Goal: Task Accomplishment & Management: Manage account settings

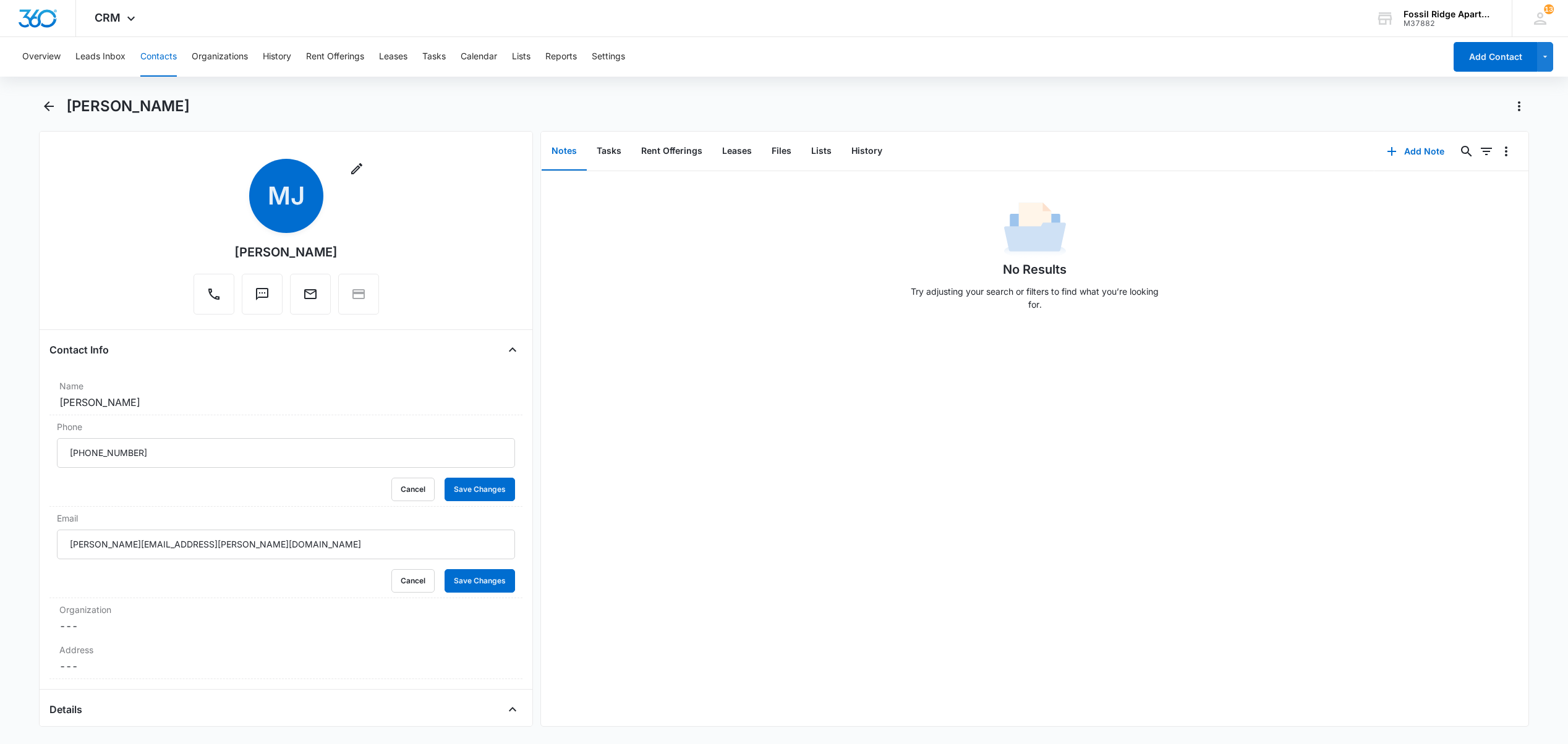
click at [148, 57] on button "Contacts" at bounding box center [158, 57] width 37 height 39
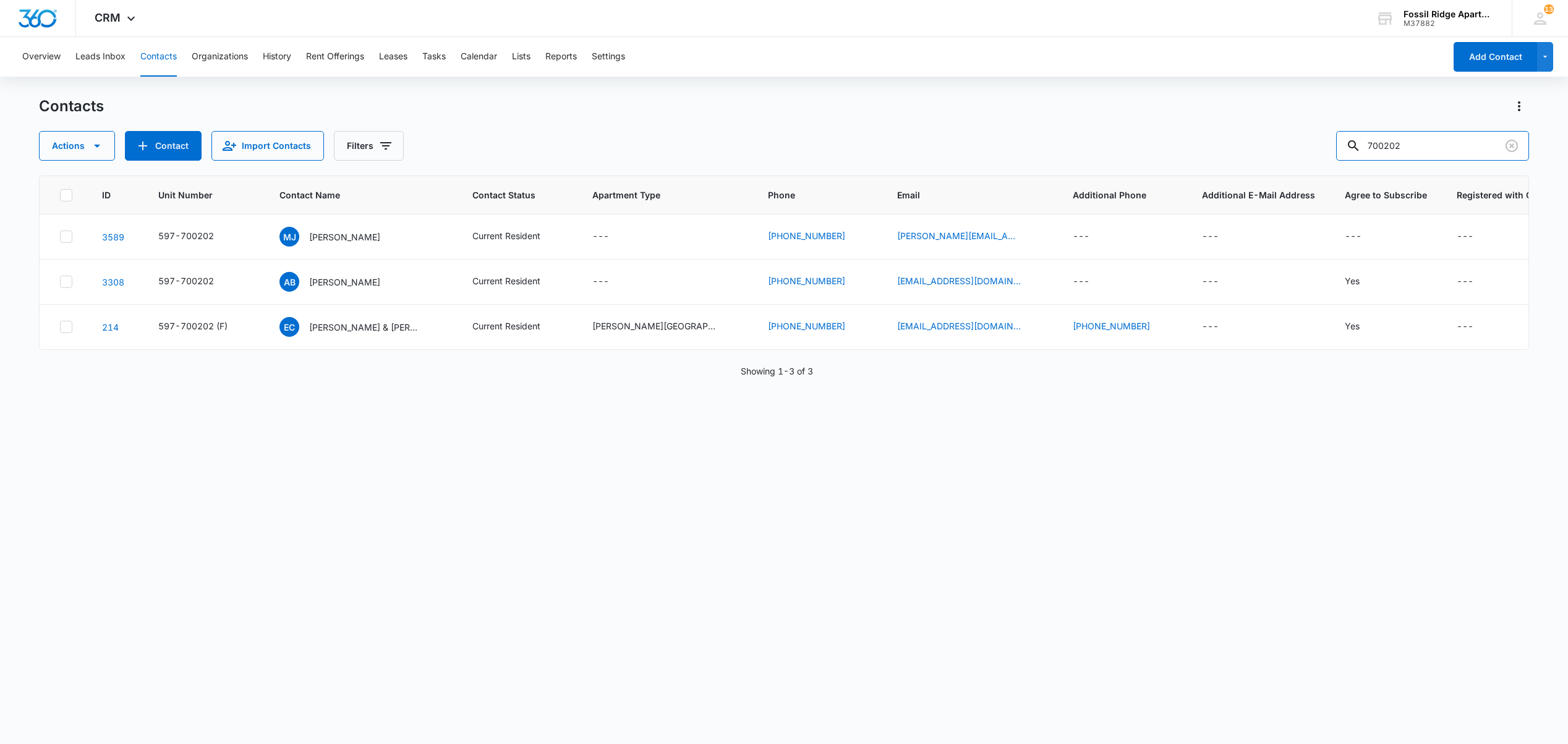
drag, startPoint x: 1333, startPoint y: 144, endPoint x: 1243, endPoint y: 147, distance: 90.0
click at [1274, 150] on div "Actions Contact Import Contacts Filters 700202" at bounding box center [783, 146] width 1489 height 30
type input "703102"
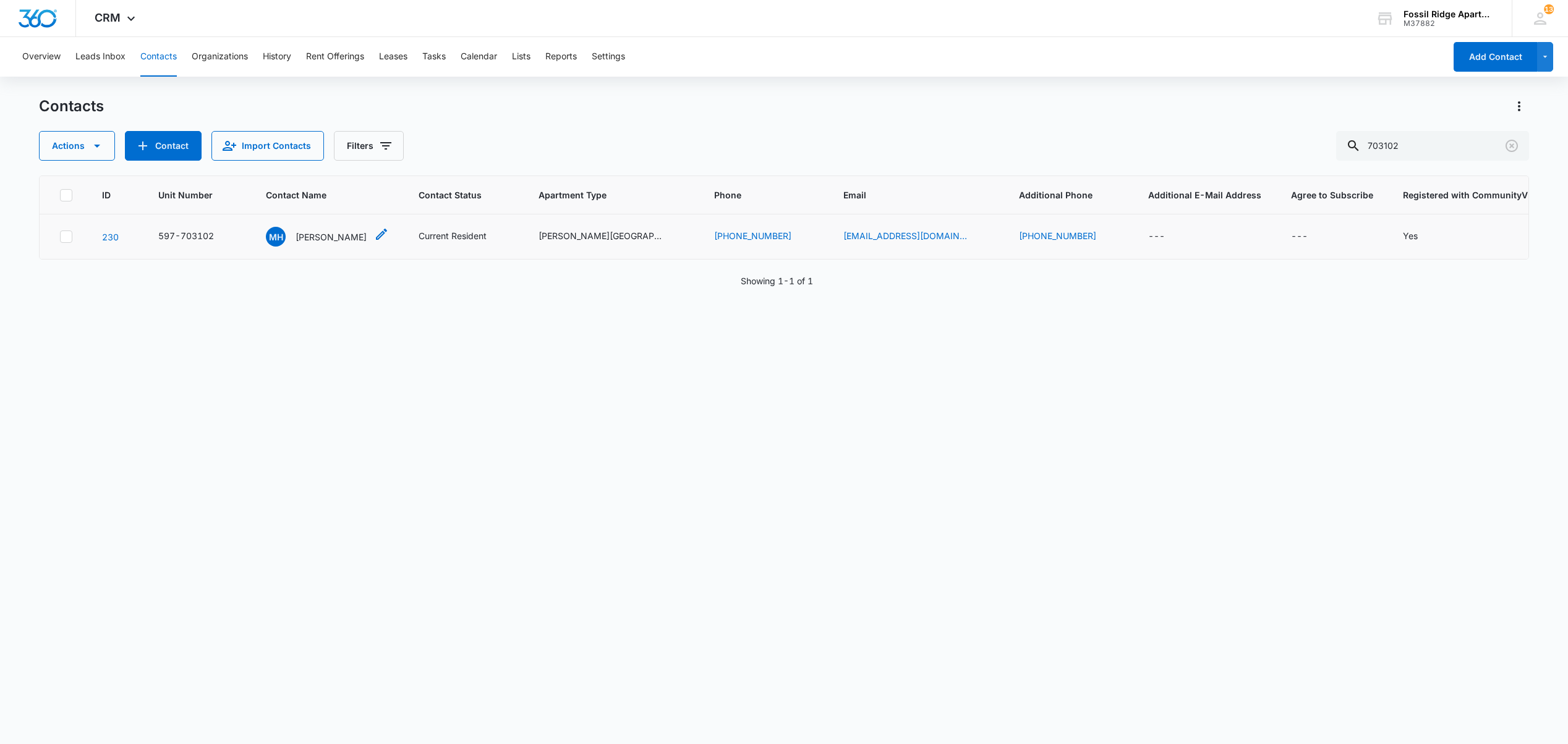
click at [320, 236] on p "[PERSON_NAME]" at bounding box center [331, 237] width 71 height 13
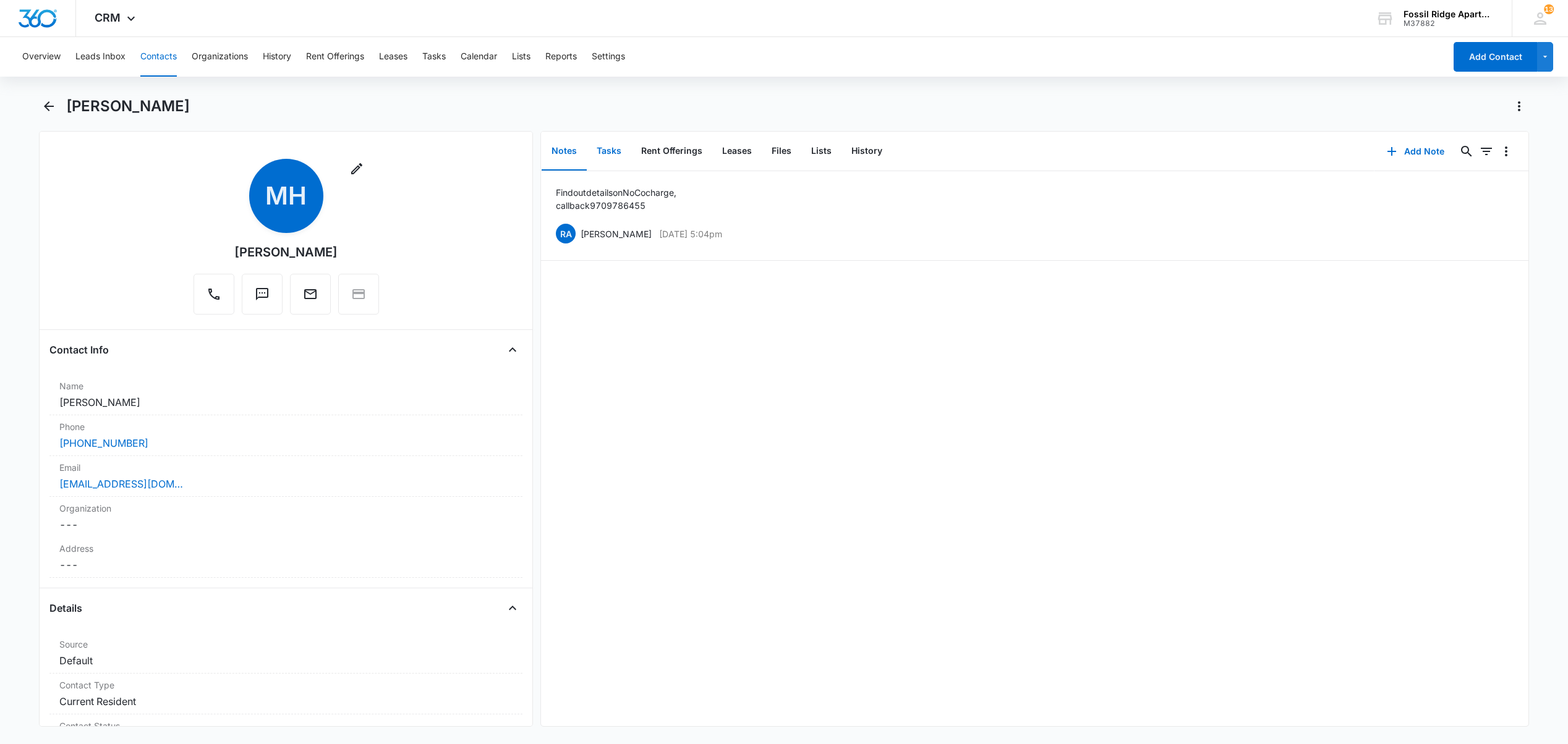
click at [612, 150] on button "Tasks" at bounding box center [609, 152] width 44 height 39
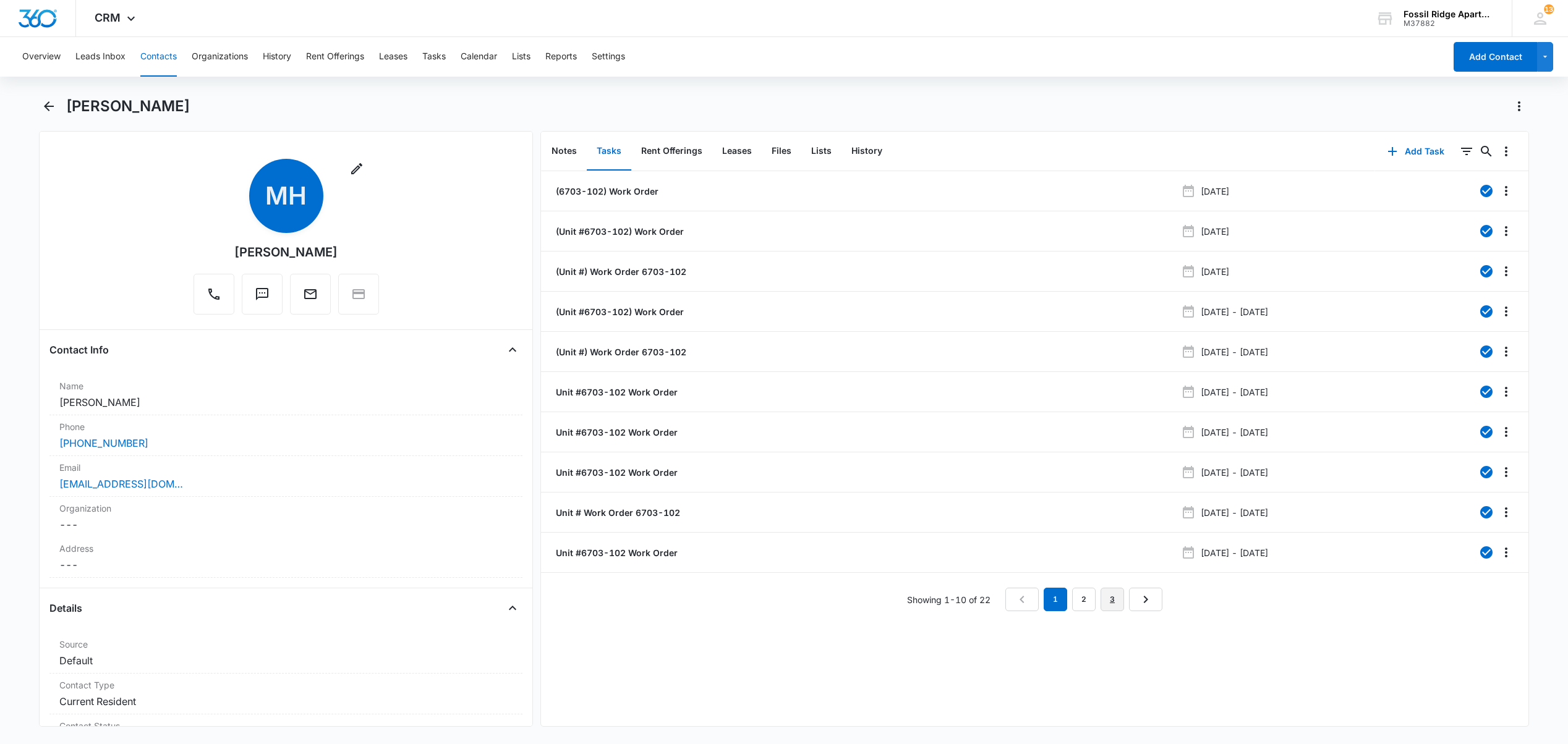
click at [1107, 600] on link "3" at bounding box center [1112, 599] width 23 height 23
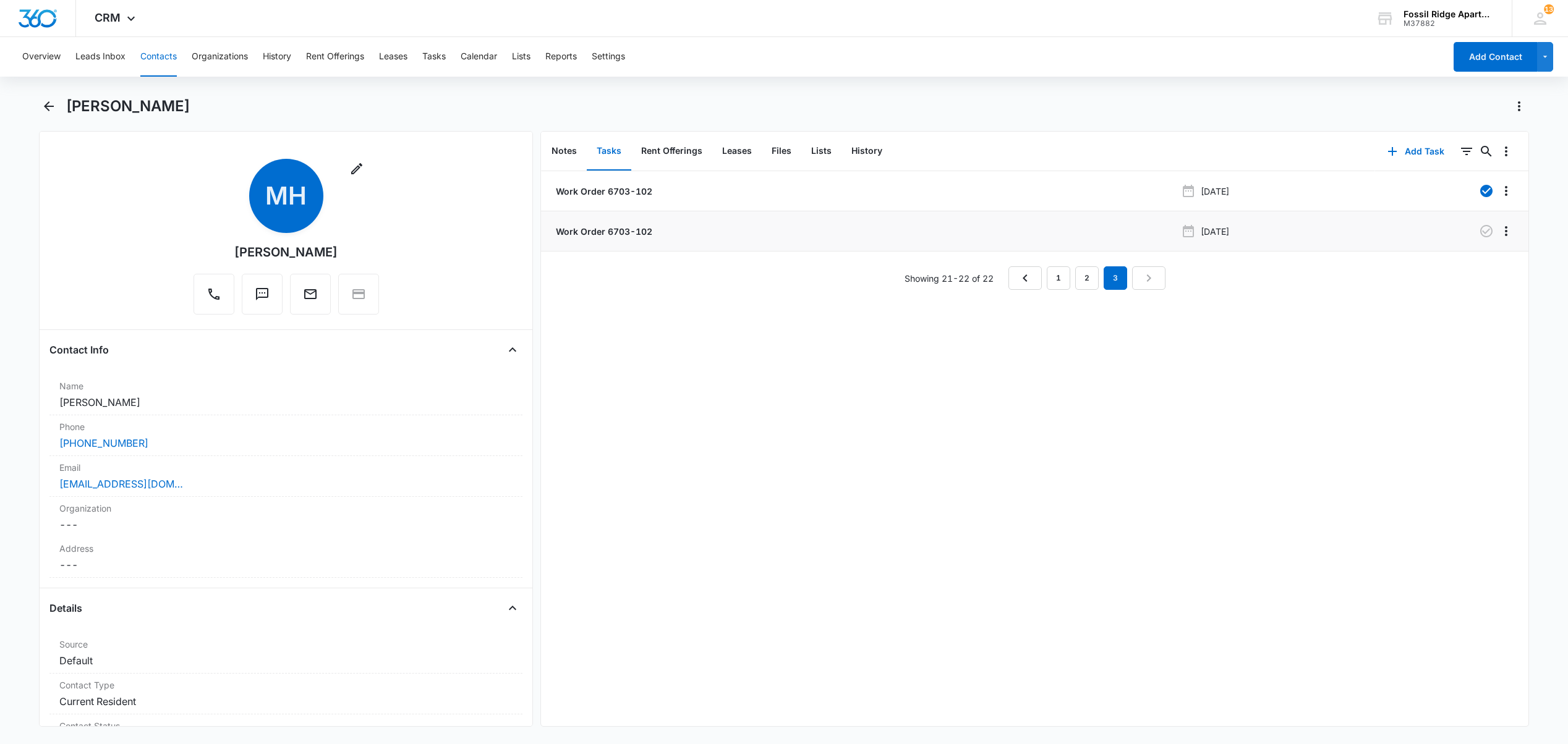
click at [581, 235] on p "Work Order 6703-102" at bounding box center [602, 231] width 99 height 13
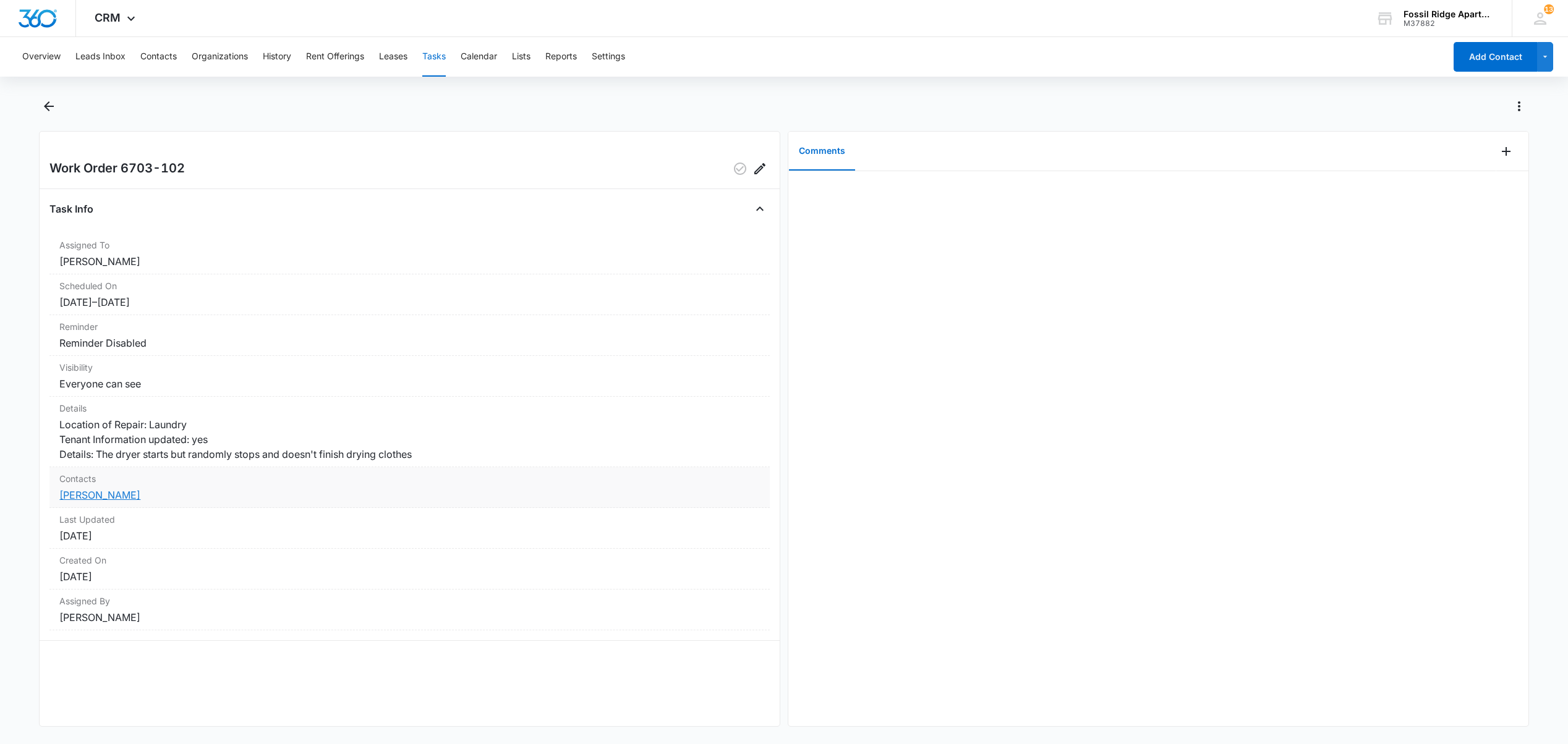
click at [101, 502] on dd "[PERSON_NAME]" at bounding box center [409, 494] width 700 height 14
click at [87, 501] on link "[PERSON_NAME]" at bounding box center [99, 495] width 81 height 12
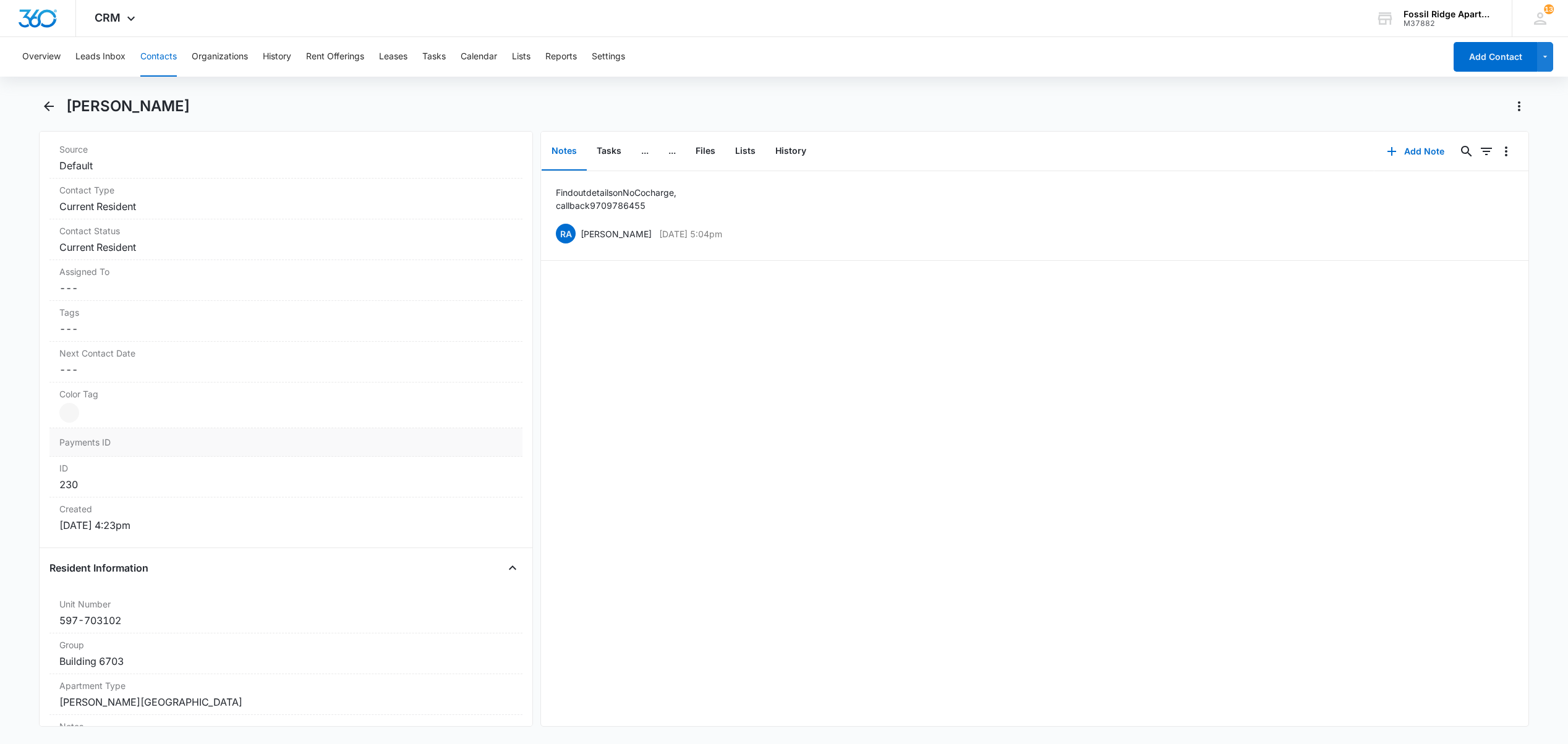
scroll to position [741, 0]
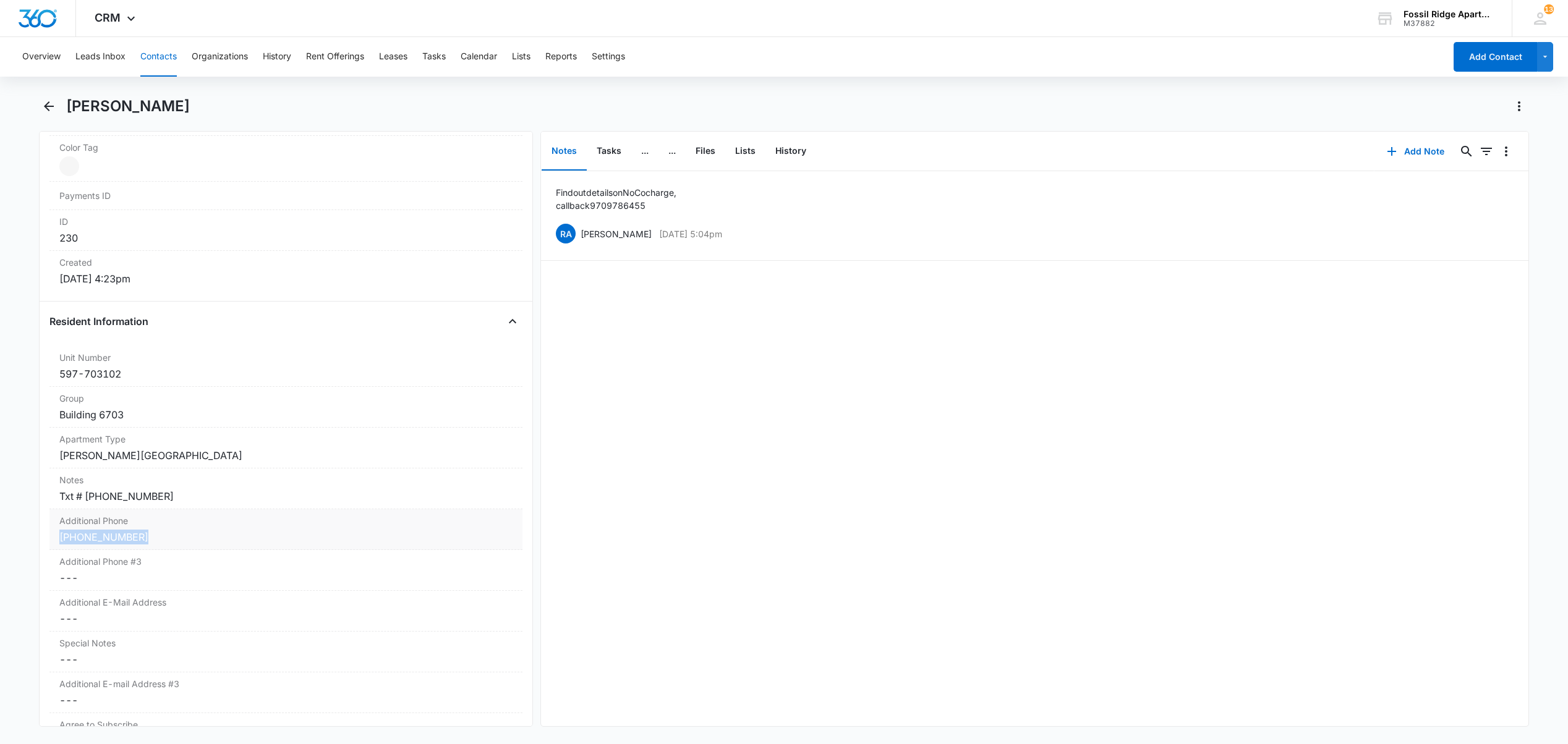
drag, startPoint x: 139, startPoint y: 546, endPoint x: 60, endPoint y: 549, distance: 79.1
click at [60, 549] on div "Additional Phone Cancel Save Changes [PHONE_NUMBER]" at bounding box center [286, 529] width 473 height 41
copy link "[PHONE_NUMBER]"
drag, startPoint x: 137, startPoint y: 549, endPoint x: 43, endPoint y: 549, distance: 94.0
click at [43, 549] on div "Remove MH [PERSON_NAME] Contact Info Name Cancel Save Changes [PERSON_NAME] Pho…" at bounding box center [285, 429] width 494 height 596
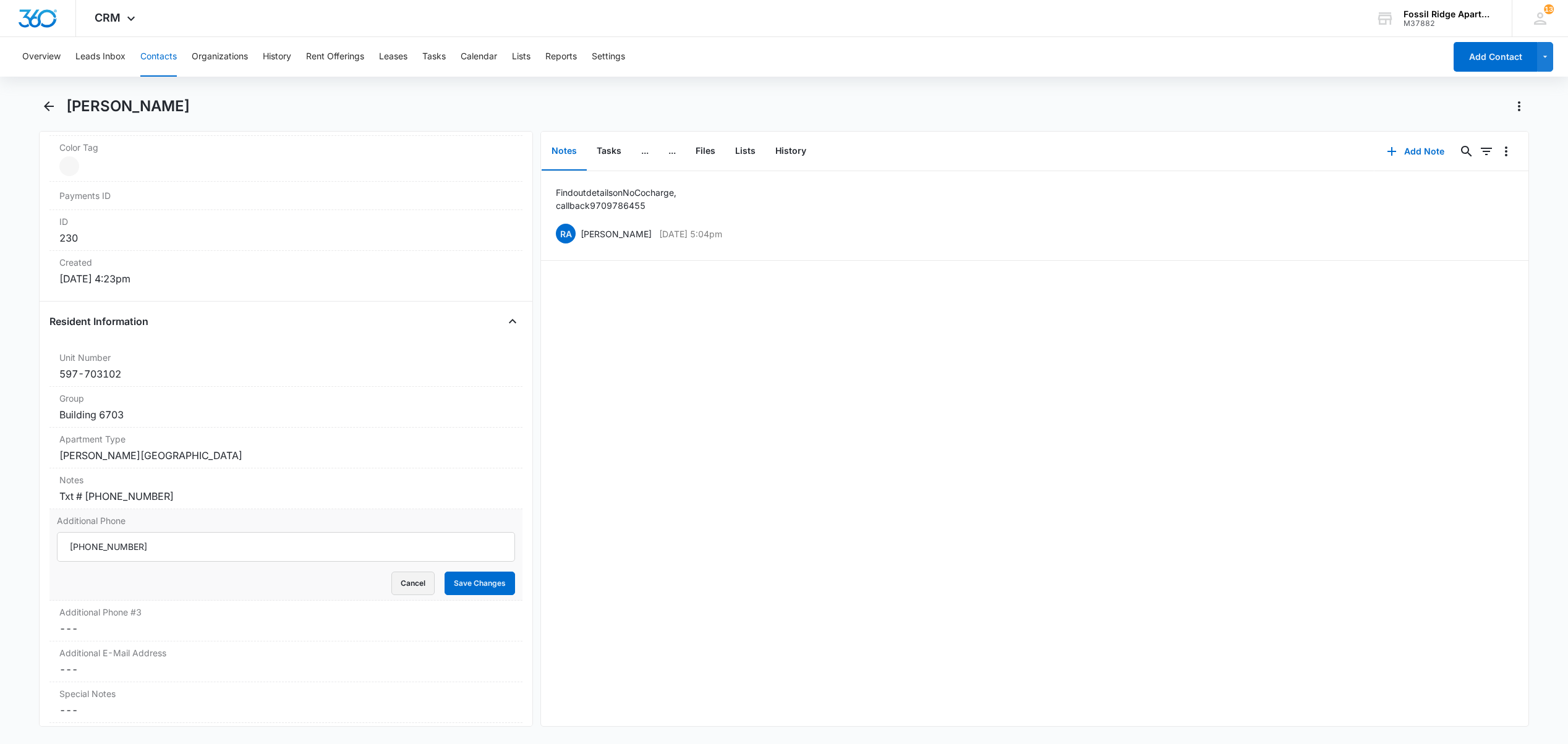
click at [405, 594] on button "Cancel" at bounding box center [413, 583] width 43 height 23
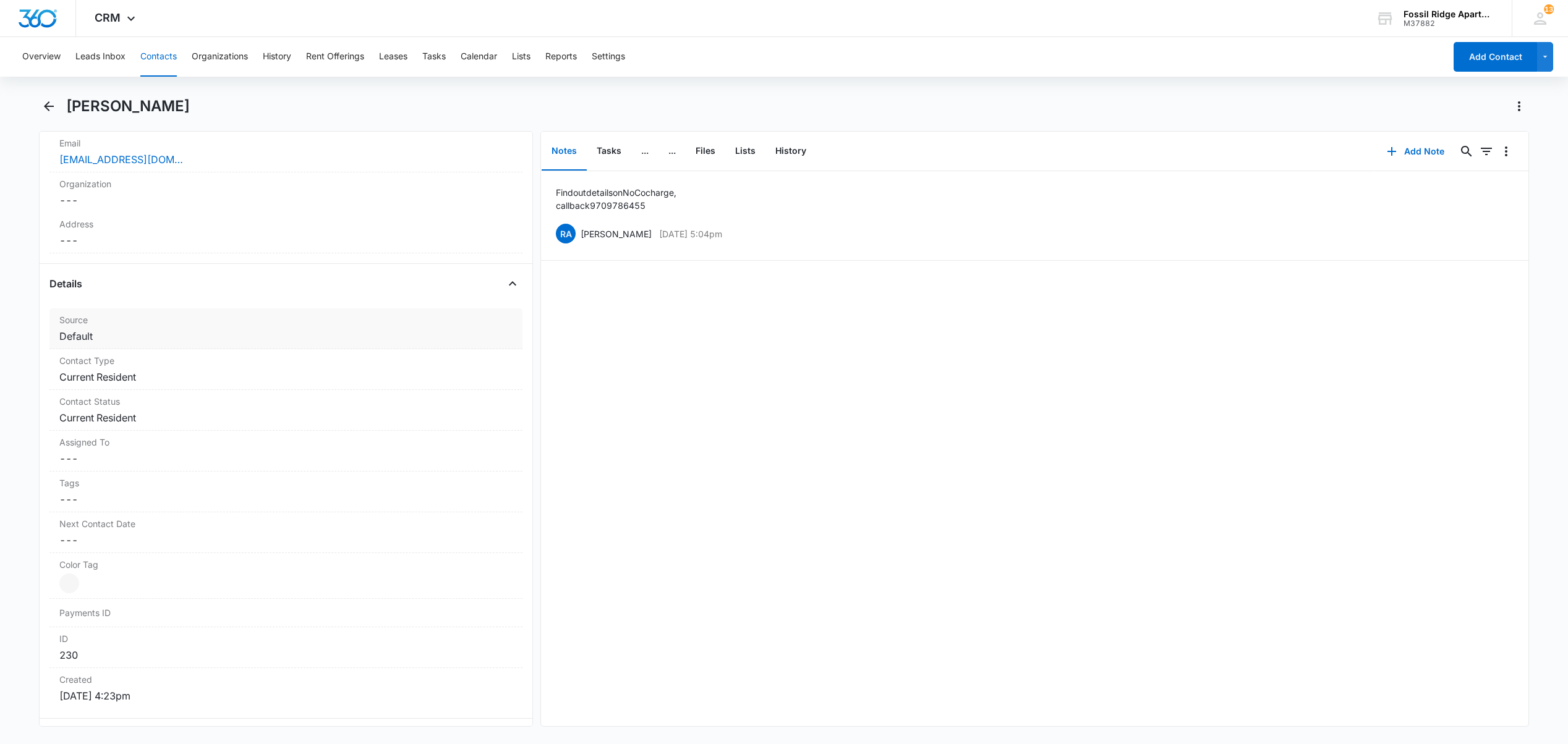
scroll to position [0, 0]
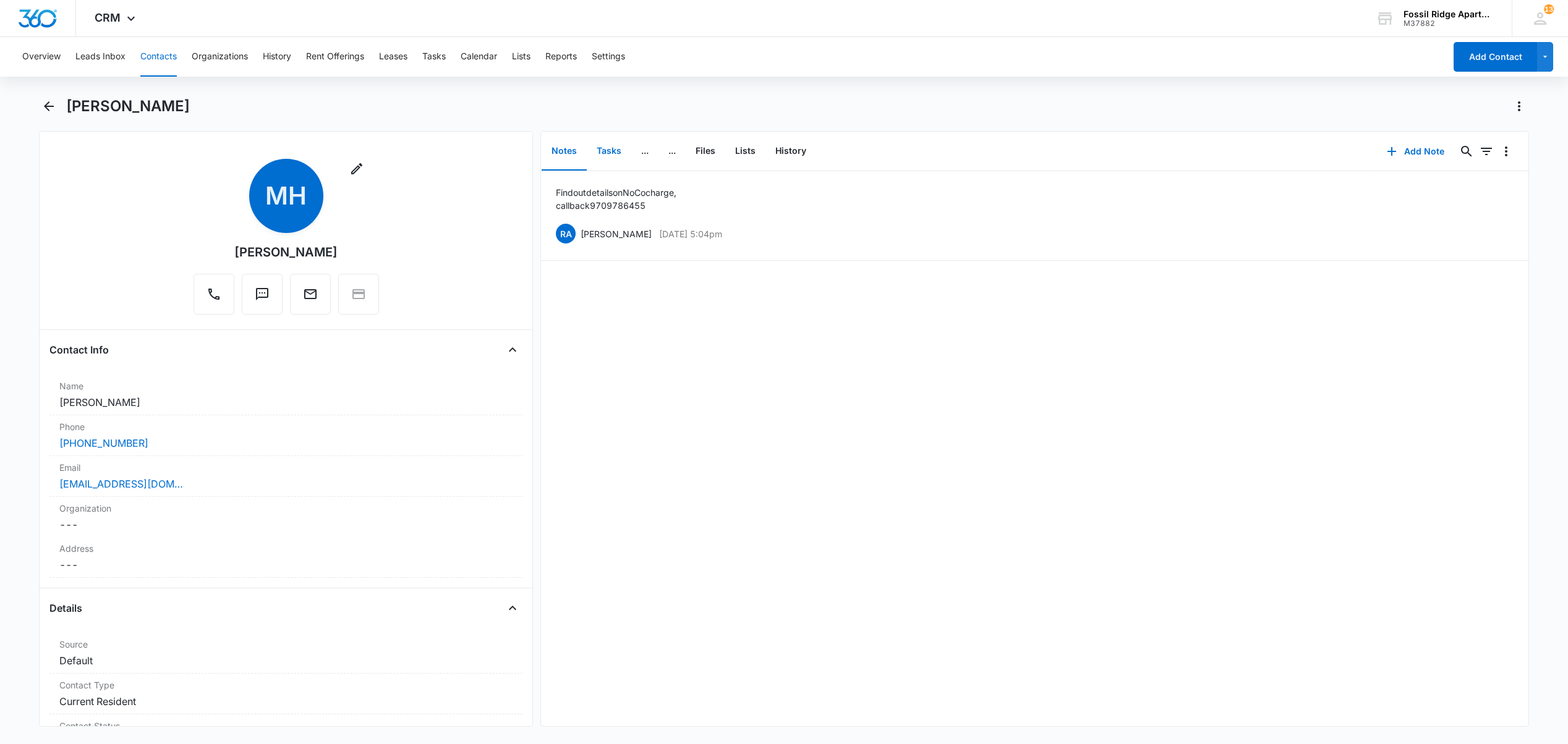
click at [597, 148] on button "Tasks" at bounding box center [609, 152] width 44 height 39
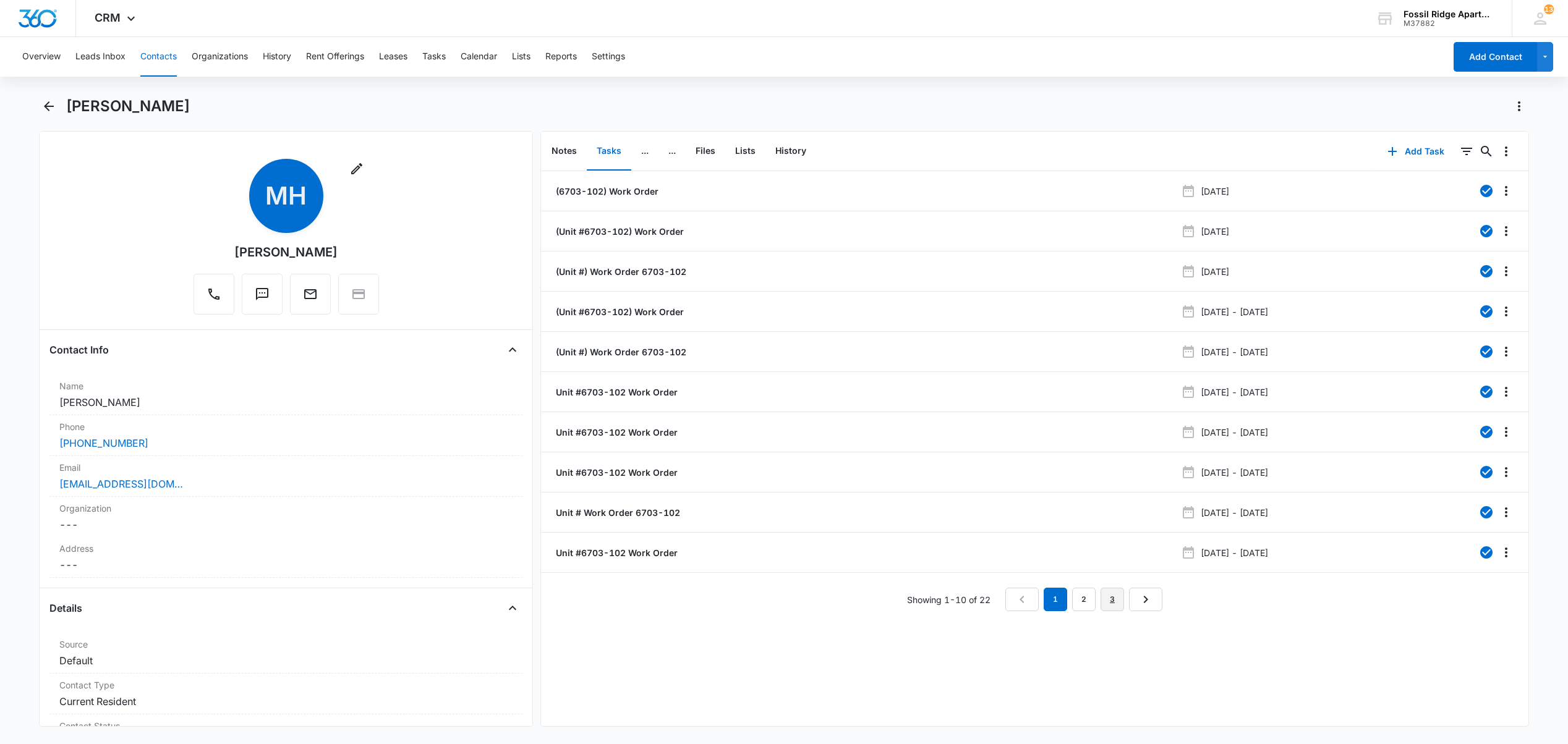
click at [1101, 589] on link "3" at bounding box center [1112, 599] width 23 height 23
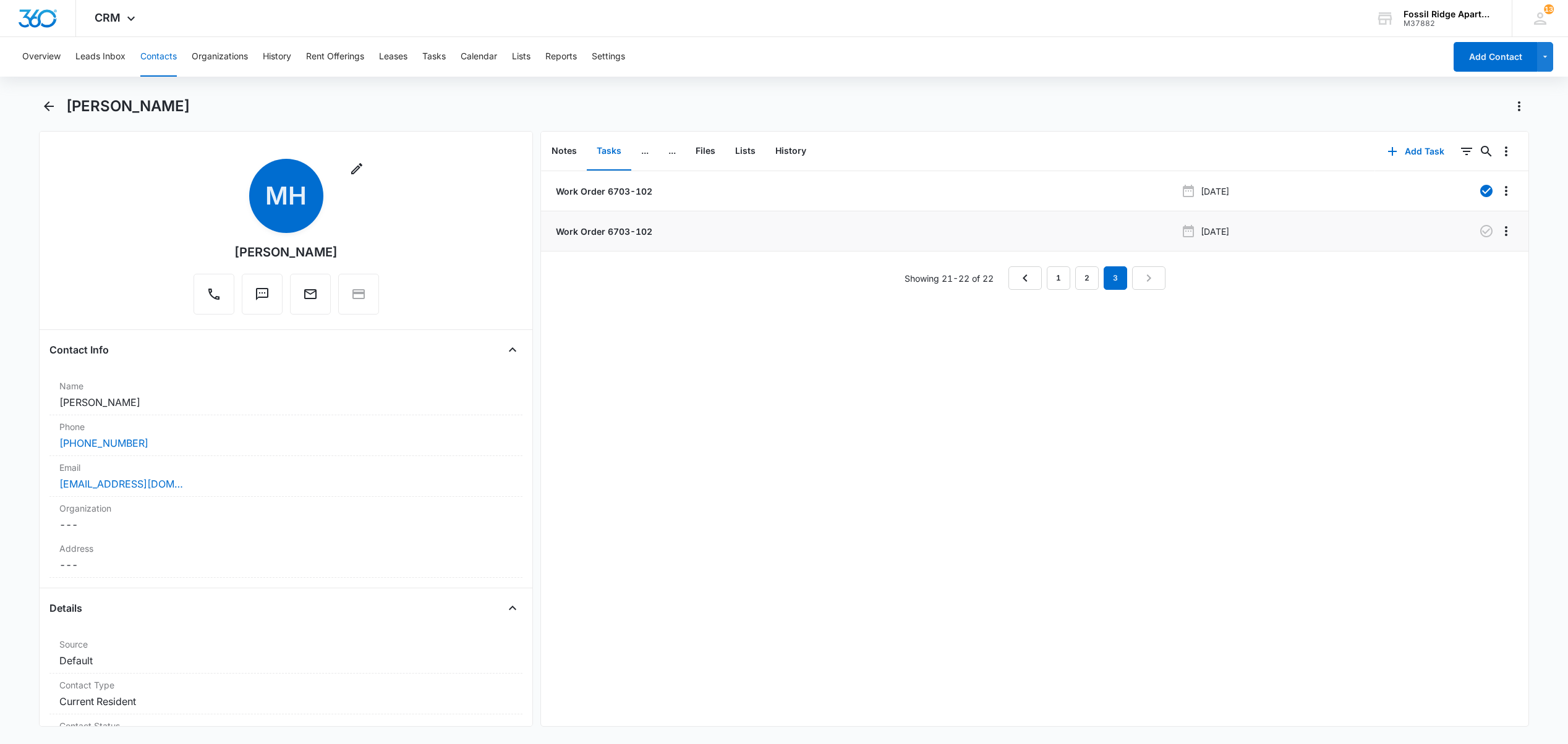
click at [611, 225] on p "Work Order 6703-102" at bounding box center [602, 231] width 99 height 13
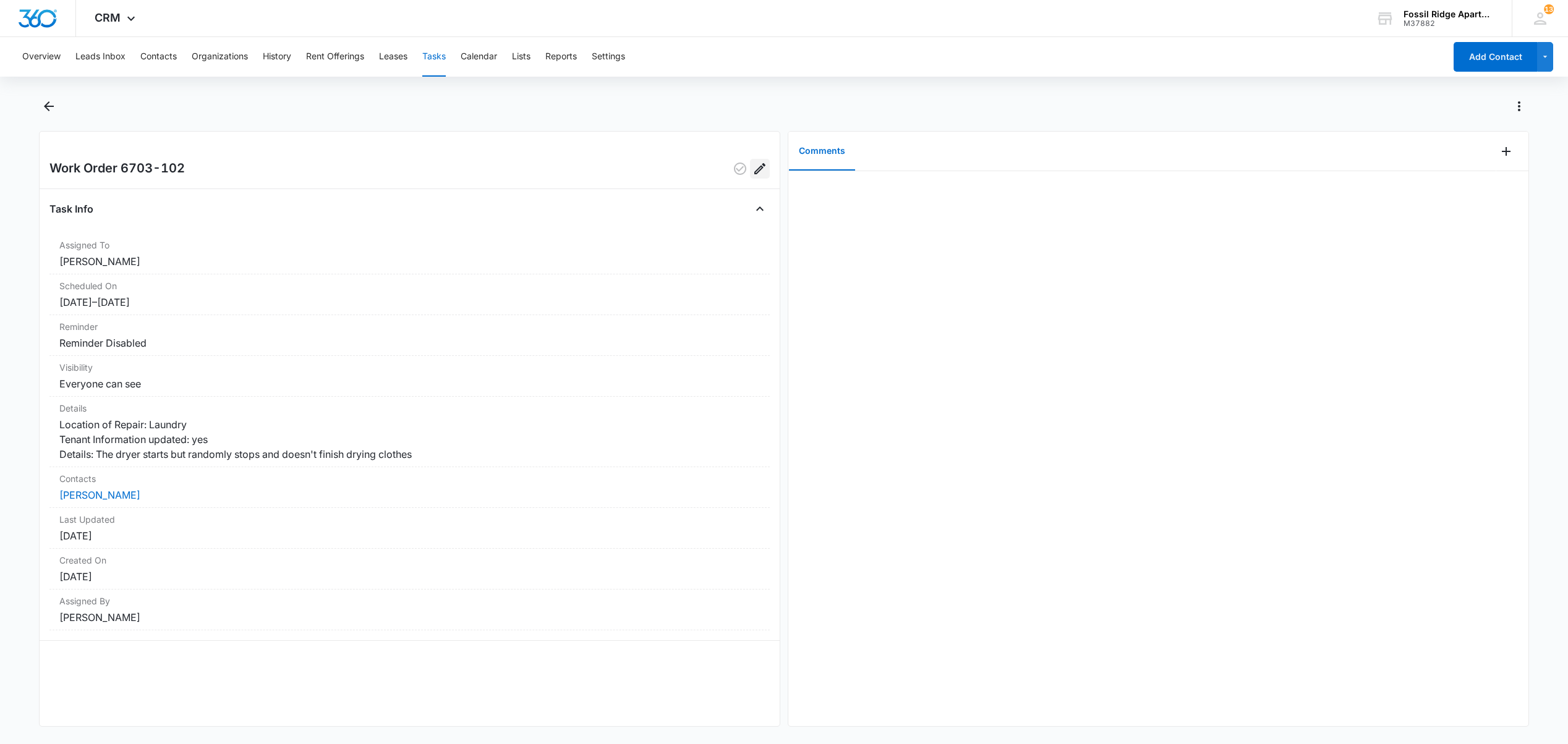
click at [753, 171] on icon "Edit" at bounding box center [759, 168] width 14 height 14
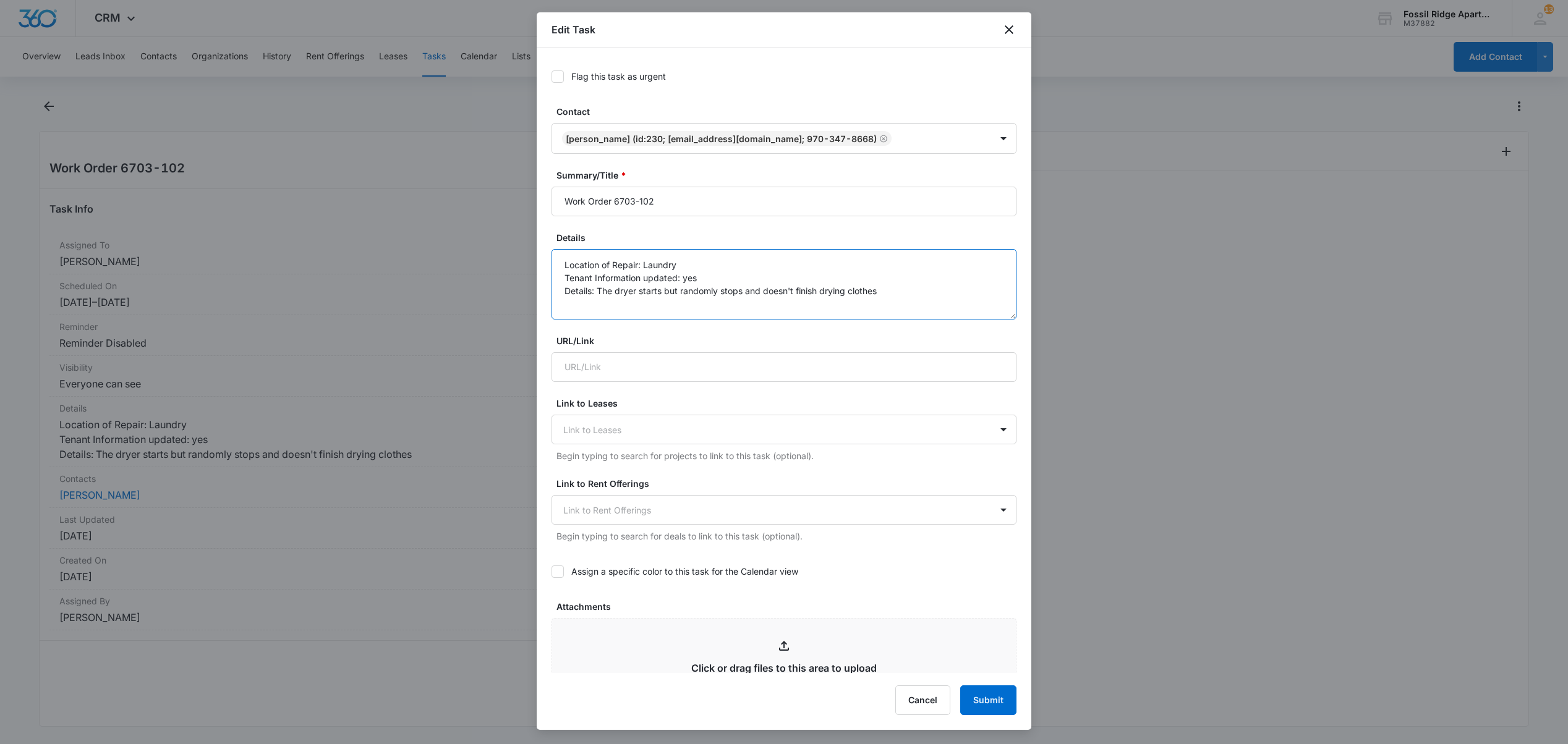
click at [905, 298] on textarea "Location of Repair: Laundry Tenant Information updated: yes Details: The dryer …" at bounding box center [784, 284] width 465 height 70
click at [883, 292] on textarea "Location of Repair: Laundry Tenant Information updated: yes Details: The dryer …" at bounding box center [784, 284] width 465 height 70
paste textarea "[PHONE_NUMBER]"
click at [663, 304] on textarea "Location of Repair: Laundry Tenant Information updated: yes Details: The dryer …" at bounding box center [784, 284] width 465 height 70
type textarea "Location of Repair: Laundry Tenant Information updated: yes Details: The dryer …"
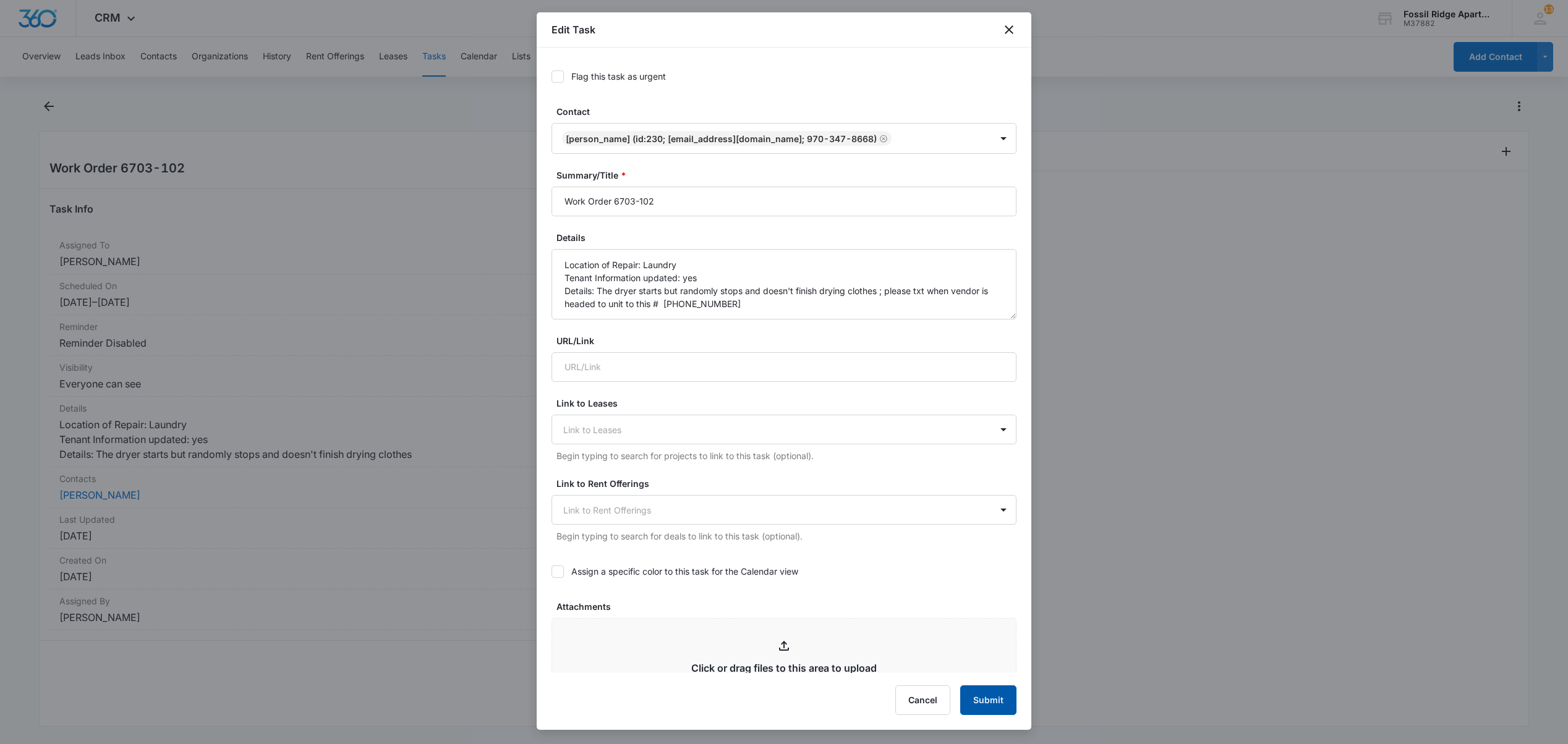
click at [994, 709] on button "Submit" at bounding box center [987, 700] width 56 height 30
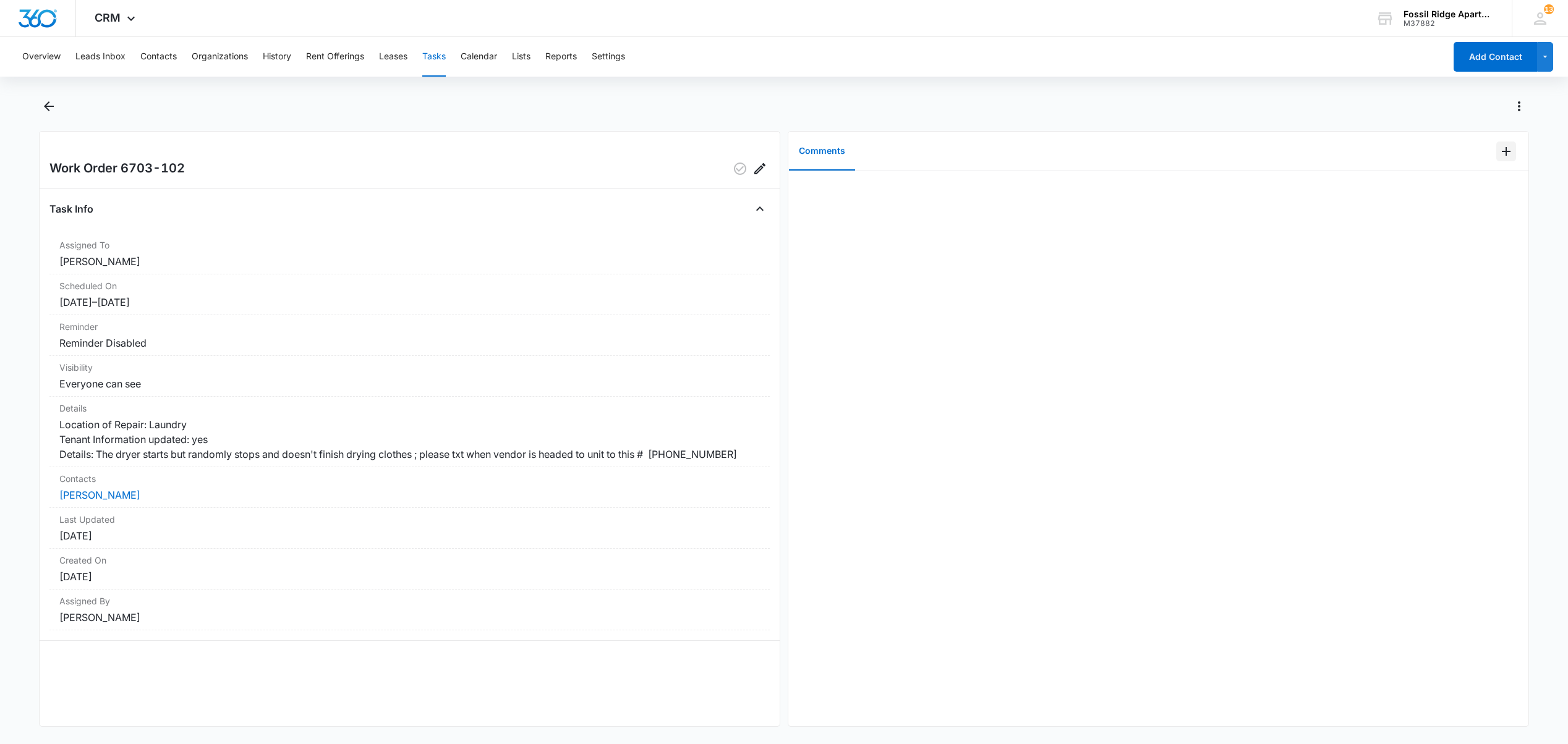
click at [1498, 150] on icon "Add Comment" at bounding box center [1505, 151] width 14 height 14
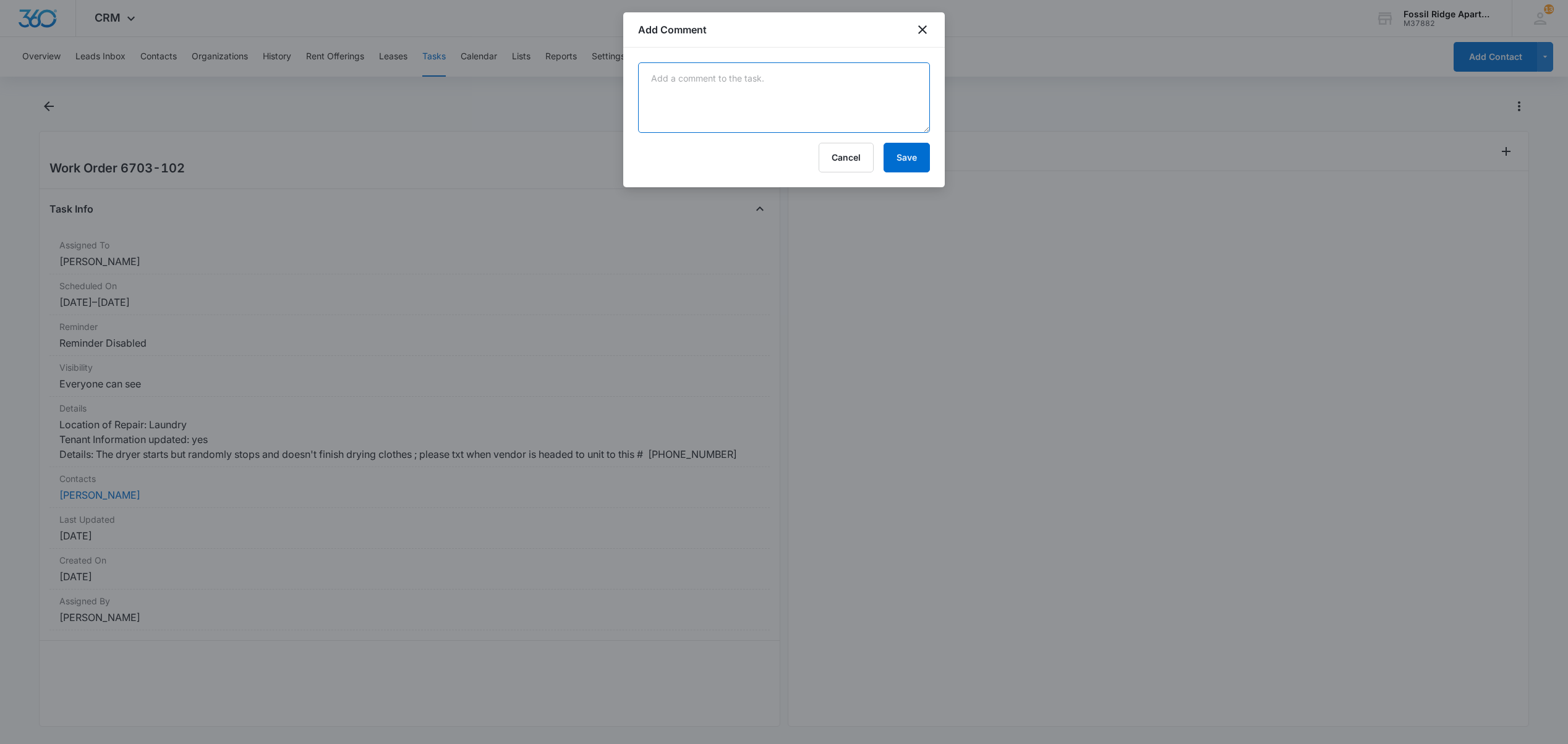
click at [688, 81] on textarea at bounding box center [784, 97] width 292 height 70
type textarea "emailed [PERSON_NAME] 9/15"
click at [913, 157] on button "Save" at bounding box center [906, 157] width 46 height 30
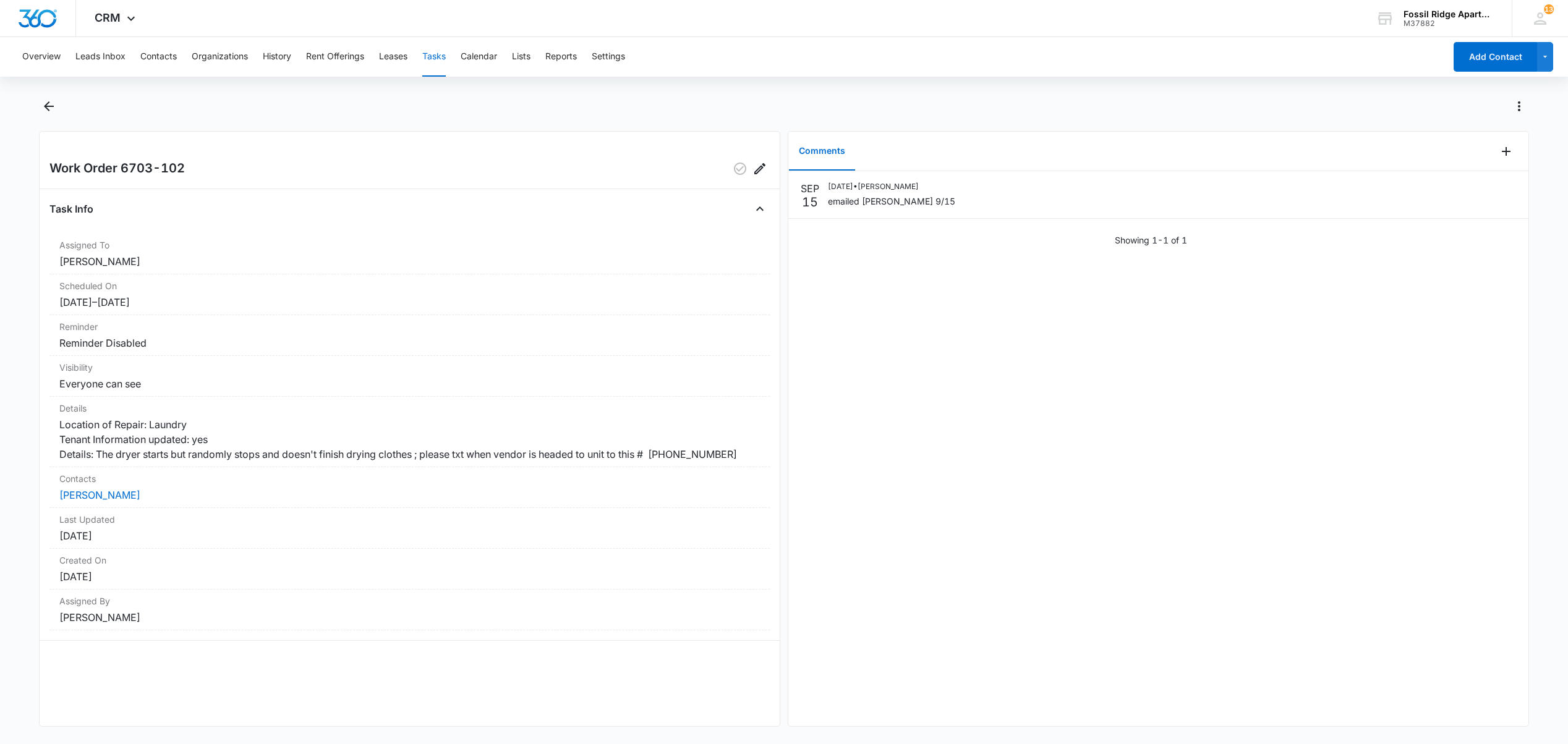
click at [228, 101] on div at bounding box center [797, 106] width 1462 height 20
click at [157, 58] on button "Contacts" at bounding box center [158, 57] width 37 height 39
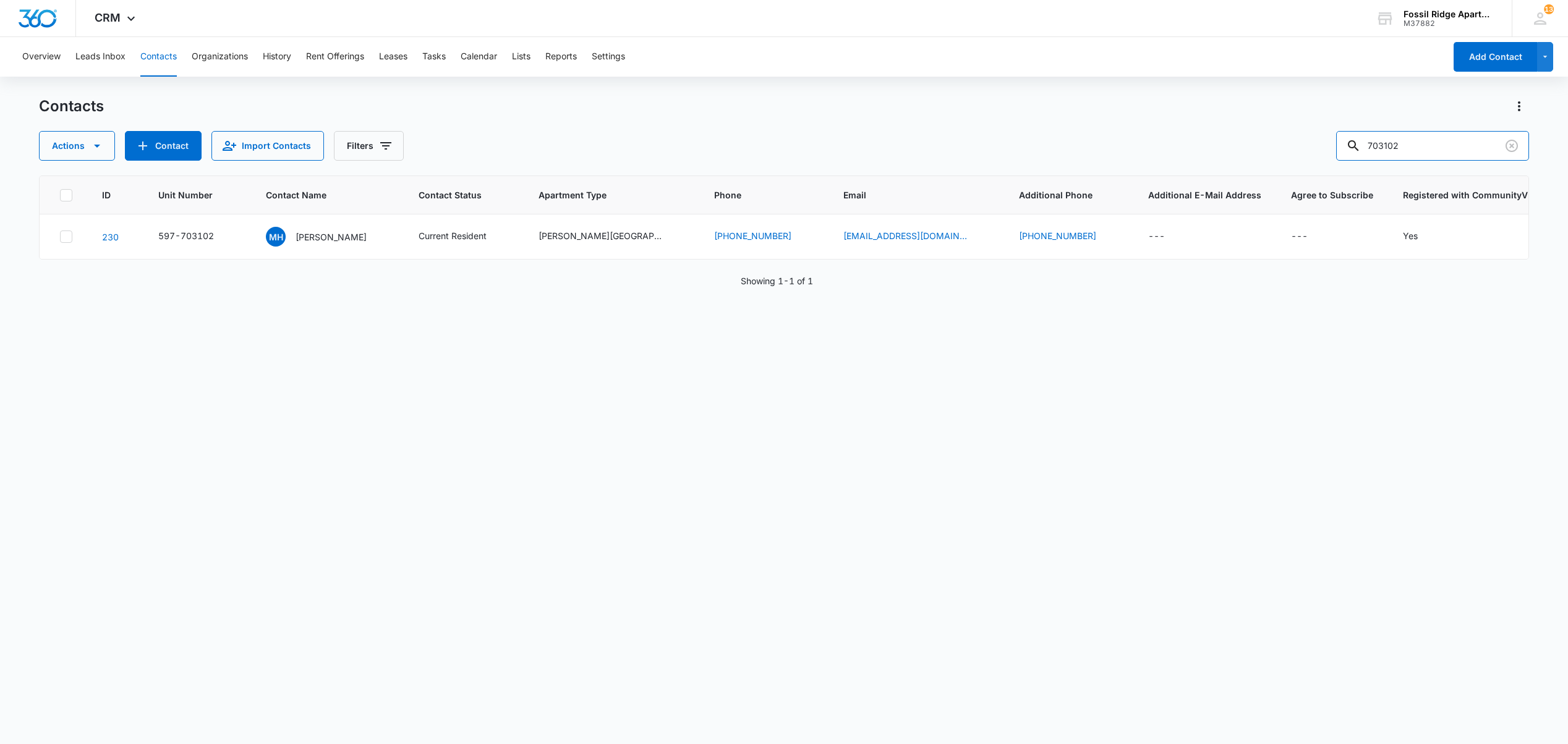
drag, startPoint x: 1273, startPoint y: 139, endPoint x: 1154, endPoint y: 128, distance: 119.5
click at [1154, 127] on div "Contacts Actions Contact Import Contacts Filters 703102" at bounding box center [783, 128] width 1489 height 64
type input "981107"
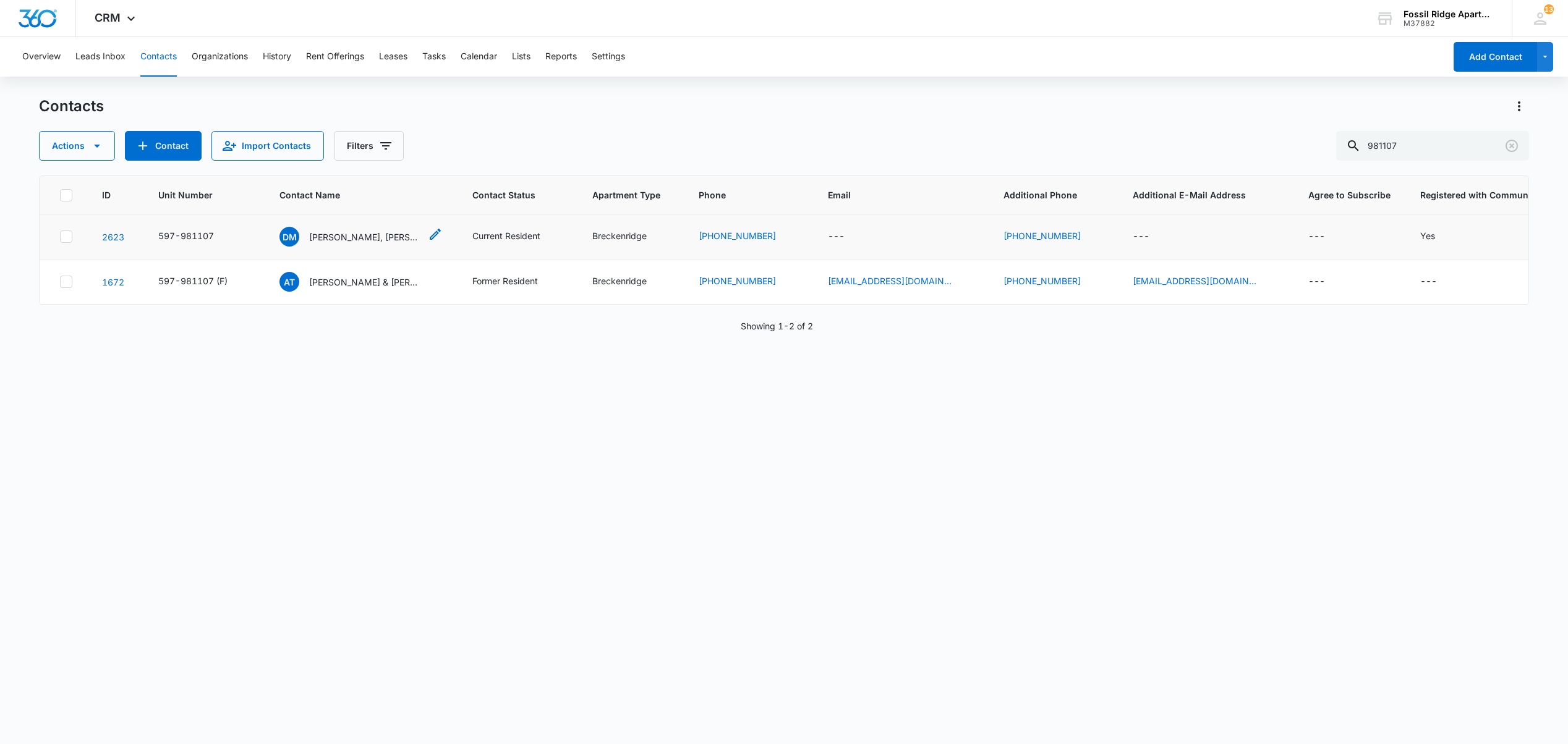
click at [325, 235] on p "[PERSON_NAME], [PERSON_NAME]" at bounding box center [365, 237] width 111 height 13
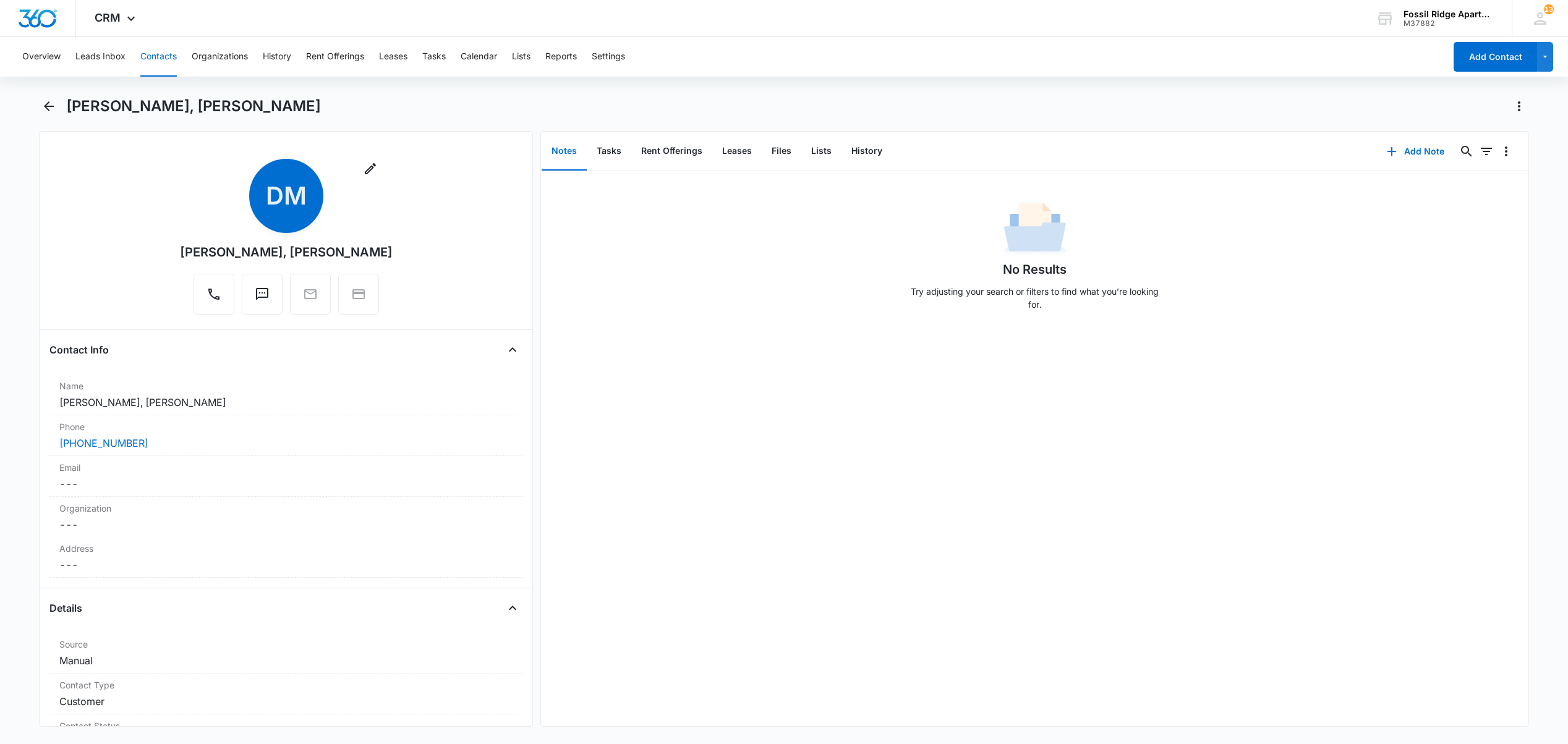
click at [599, 735] on div "[PERSON_NAME], [PERSON_NAME] Remove [PERSON_NAME], [PERSON_NAME] Contact Info N…" at bounding box center [783, 419] width 1489 height 645
click at [162, 52] on button "Contacts" at bounding box center [158, 57] width 37 height 39
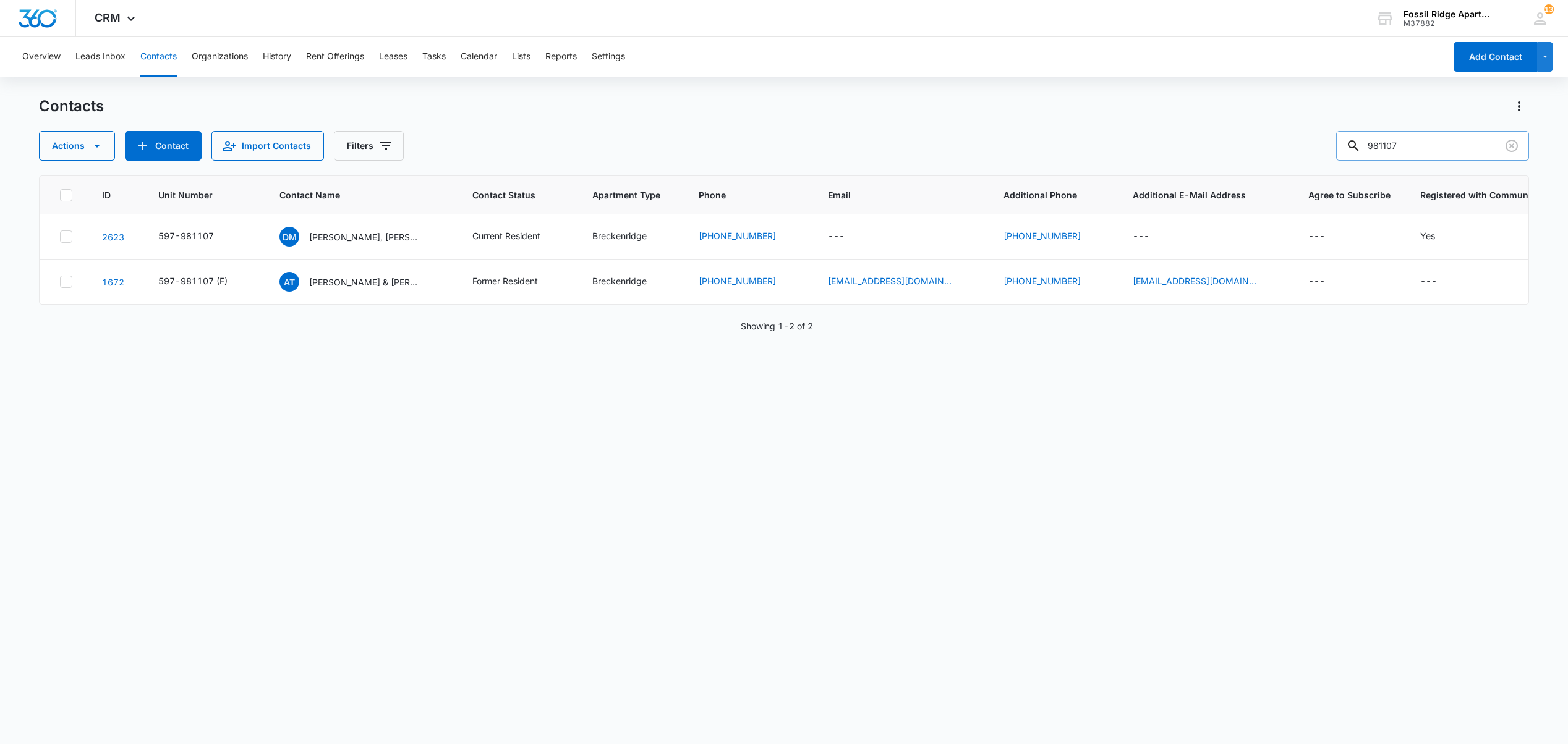
click at [1439, 142] on input "981107" at bounding box center [1432, 146] width 193 height 30
drag, startPoint x: 1273, startPoint y: 149, endPoint x: 1200, endPoint y: 141, distance: 73.4
click at [1203, 155] on div "Actions Contact Import Contacts Filters 981107" at bounding box center [783, 146] width 1489 height 30
type input "120105"
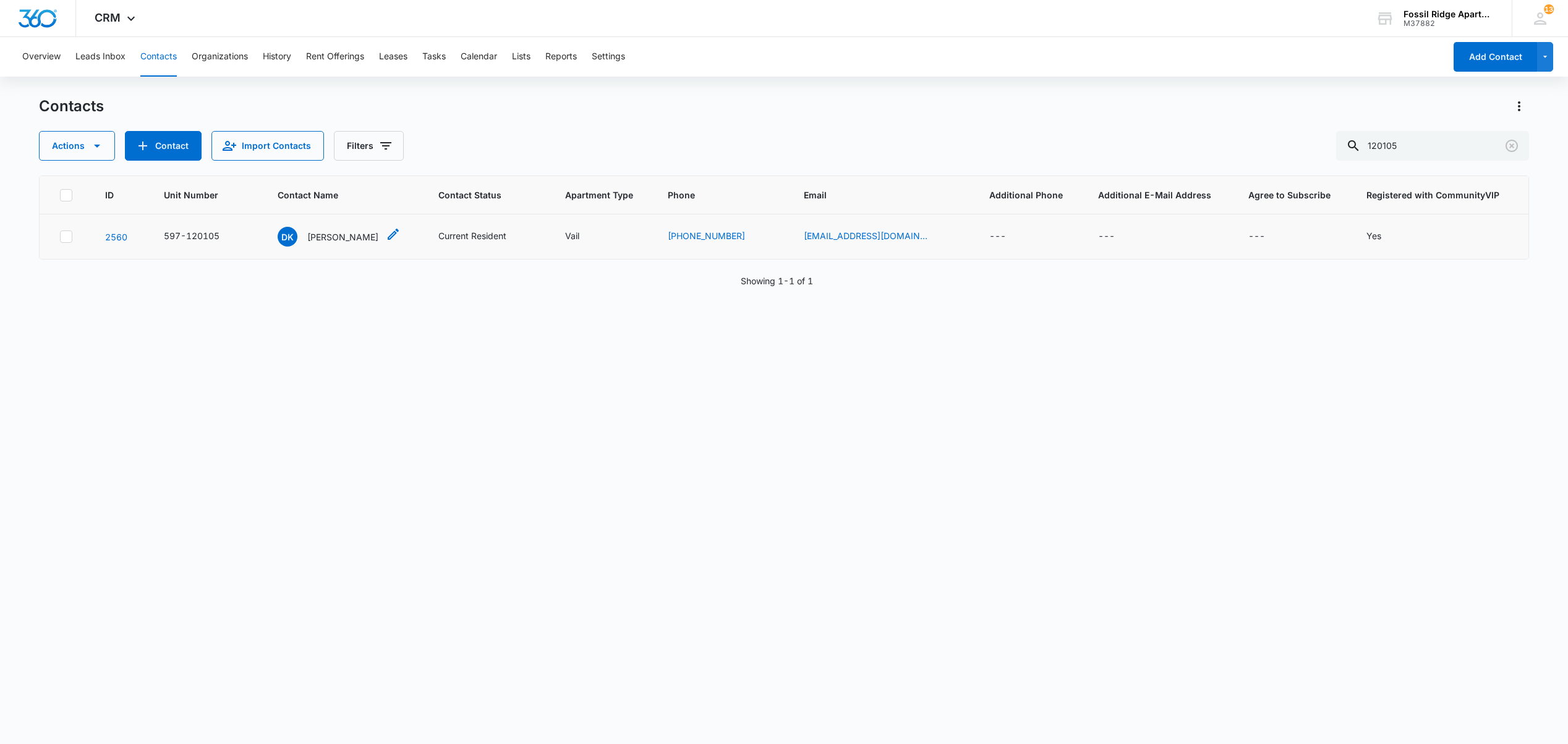
click at [340, 238] on p "[PERSON_NAME]" at bounding box center [342, 237] width 71 height 13
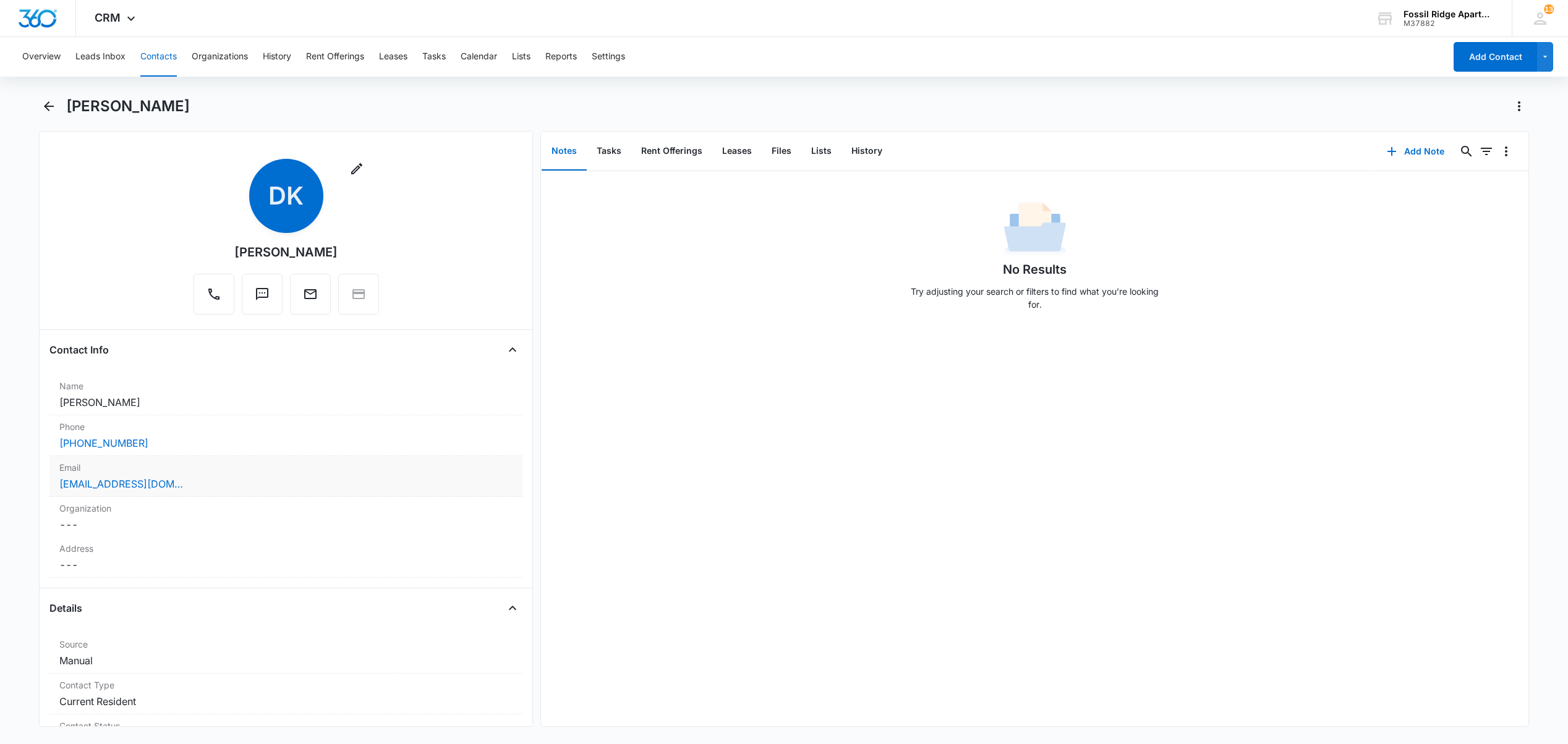
click at [213, 493] on div "Email Cancel Save Changes [EMAIL_ADDRESS][DOMAIN_NAME]" at bounding box center [286, 476] width 473 height 41
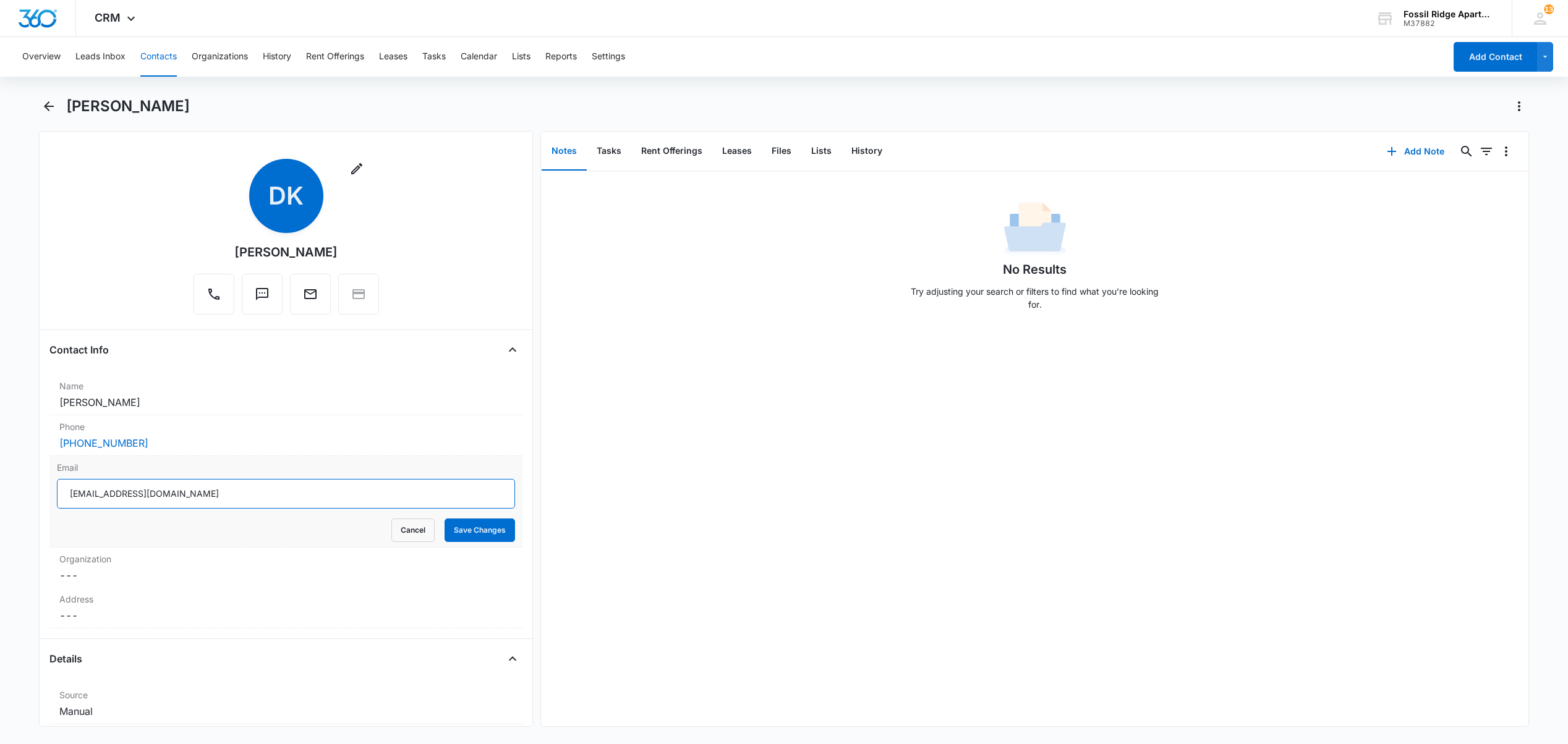
drag, startPoint x: 178, startPoint y: 503, endPoint x: 50, endPoint y: 520, distance: 129.1
click at [50, 520] on div "Email [EMAIL_ADDRESS][DOMAIN_NAME] Cancel Save Changes" at bounding box center [286, 502] width 473 height 92
click at [200, 22] on div "CRM Apps Reputation Websites Forms CRM Email Social POS Content Ads Intelligenc…" at bounding box center [784, 19] width 1568 height 37
click at [146, 50] on button "Contacts" at bounding box center [158, 57] width 37 height 39
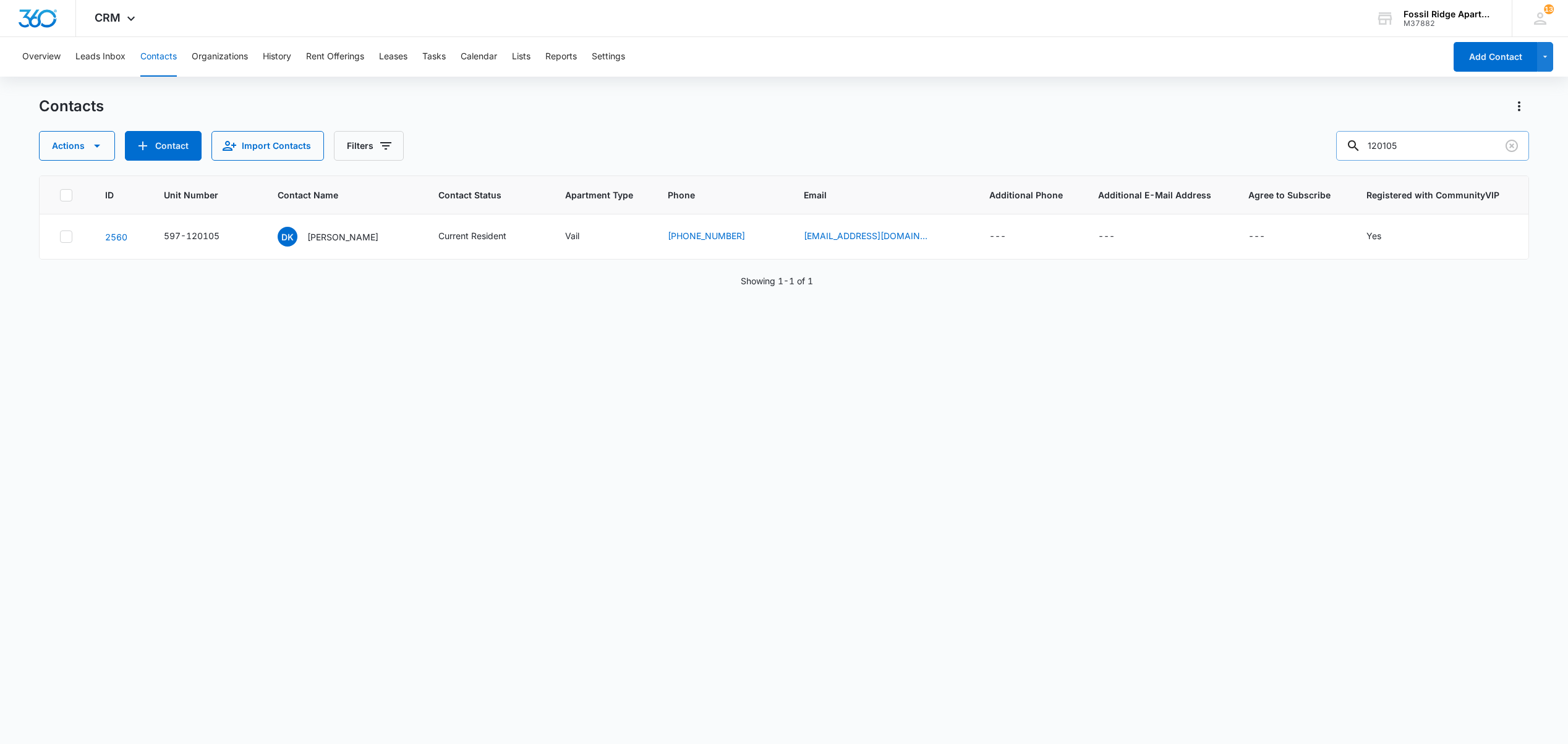
drag, startPoint x: 1415, startPoint y: 127, endPoint x: 1411, endPoint y: 137, distance: 10.8
click at [1411, 135] on div "Contacts Actions Contact Import Contacts Filters 120105" at bounding box center [783, 128] width 1489 height 64
drag, startPoint x: 1413, startPoint y: 146, endPoint x: 1086, endPoint y: 117, distance: 328.3
click at [1086, 117] on div "Contacts Actions Contact Import Contacts Filters 120105" at bounding box center [783, 128] width 1489 height 64
type input "770204"
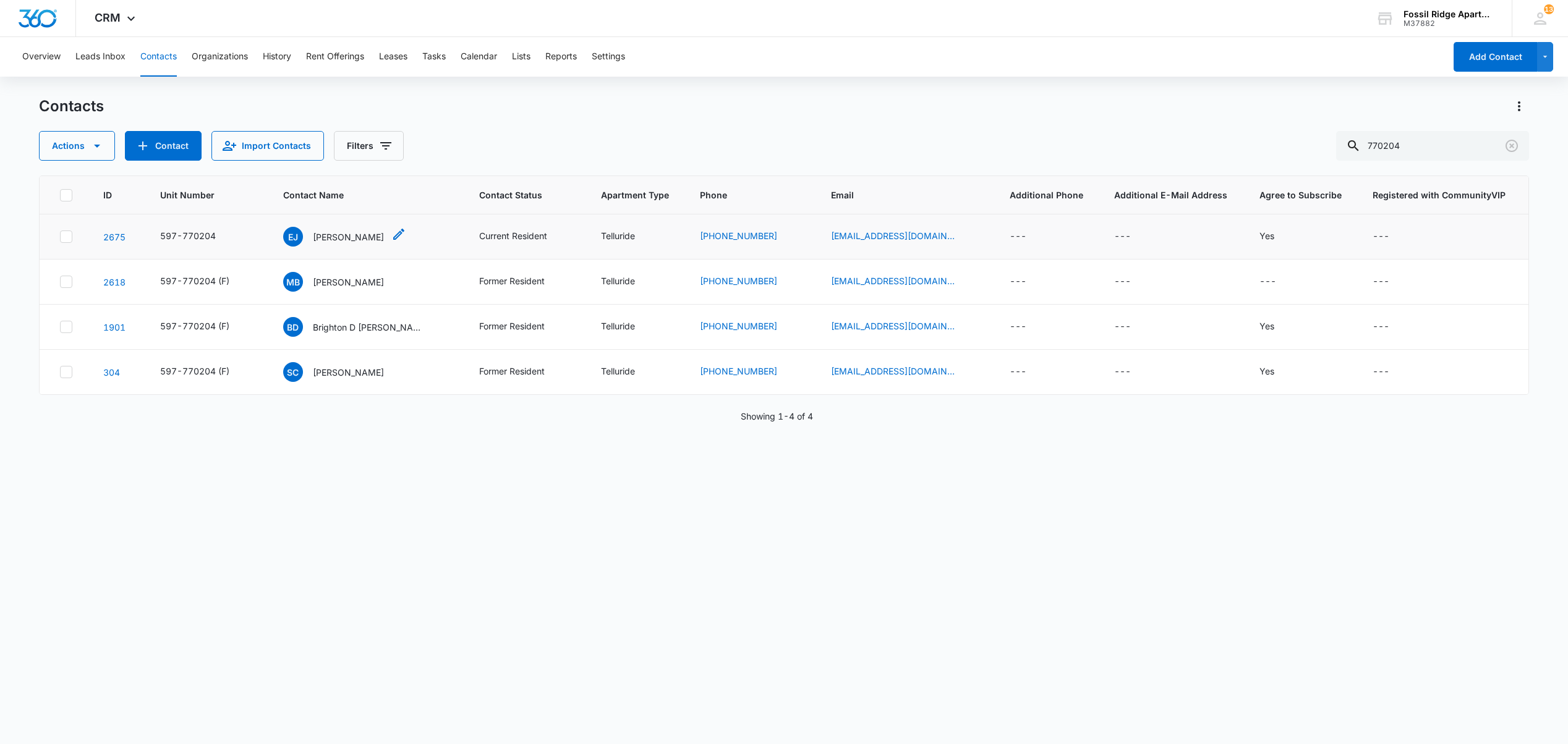
click at [360, 241] on p "[PERSON_NAME]" at bounding box center [348, 237] width 71 height 13
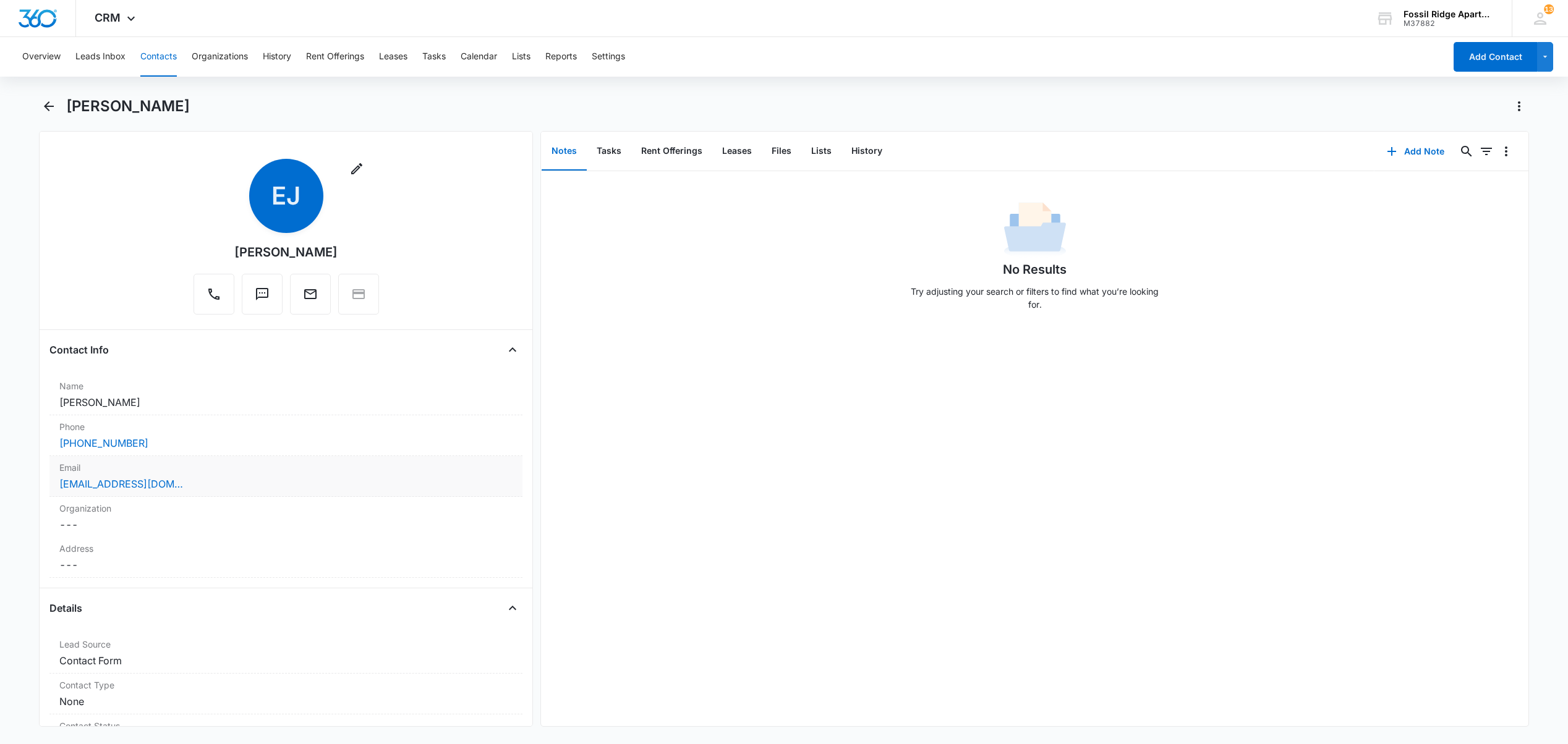
click at [206, 478] on div "[EMAIL_ADDRESS][DOMAIN_NAME]" at bounding box center [286, 483] width 453 height 14
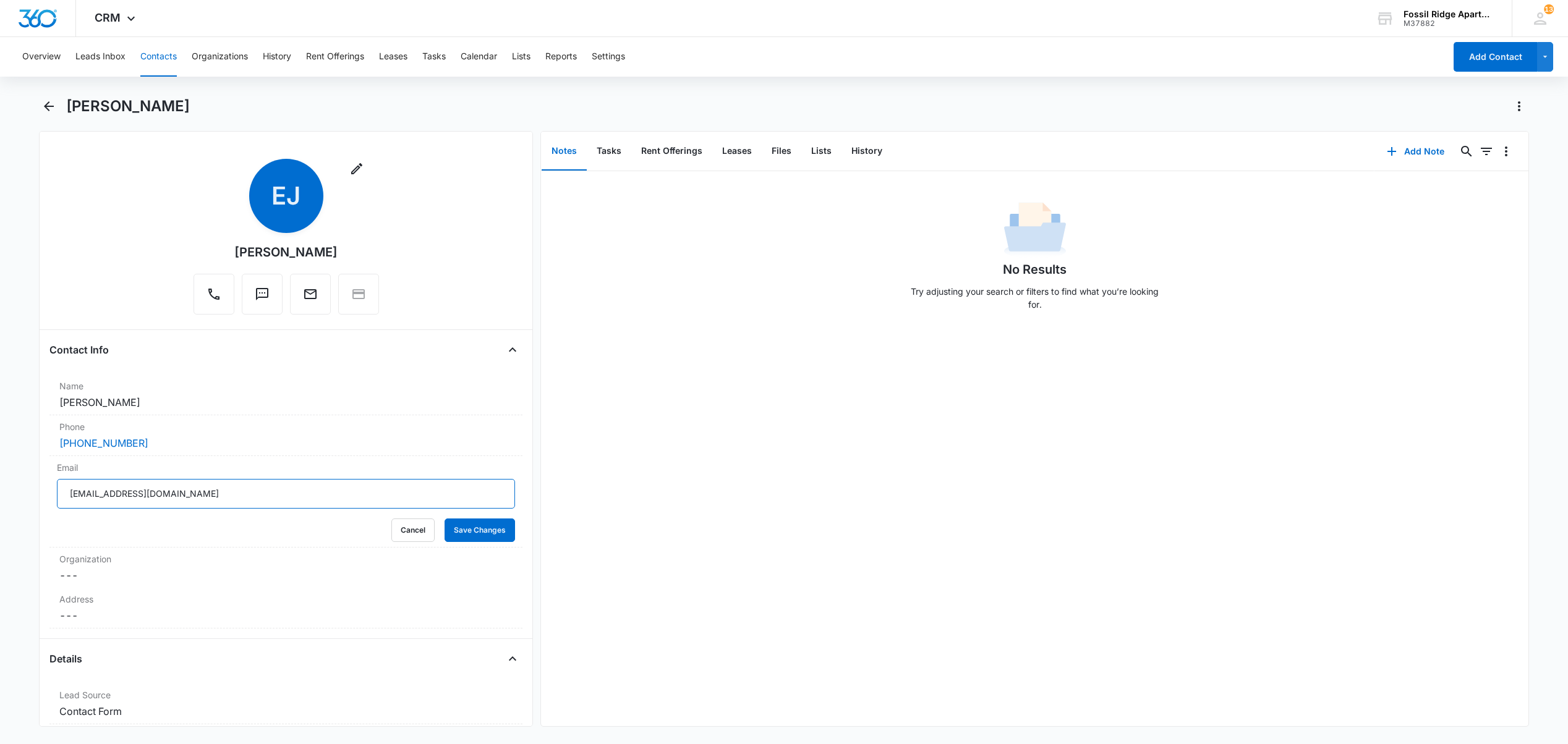
drag, startPoint x: 184, startPoint y: 498, endPoint x: 40, endPoint y: 514, distance: 144.9
click at [40, 514] on div "Remove [PERSON_NAME] [PERSON_NAME] Contact Info Name Cancel Save Changes [PERSO…" at bounding box center [285, 429] width 494 height 596
click at [194, 494] on input "[EMAIL_ADDRESS][DOMAIN_NAME]" at bounding box center [285, 493] width 458 height 30
drag, startPoint x: 191, startPoint y: 498, endPoint x: 67, endPoint y: 505, distance: 124.2
click at [67, 505] on input "[EMAIL_ADDRESS][DOMAIN_NAME]" at bounding box center [285, 493] width 458 height 30
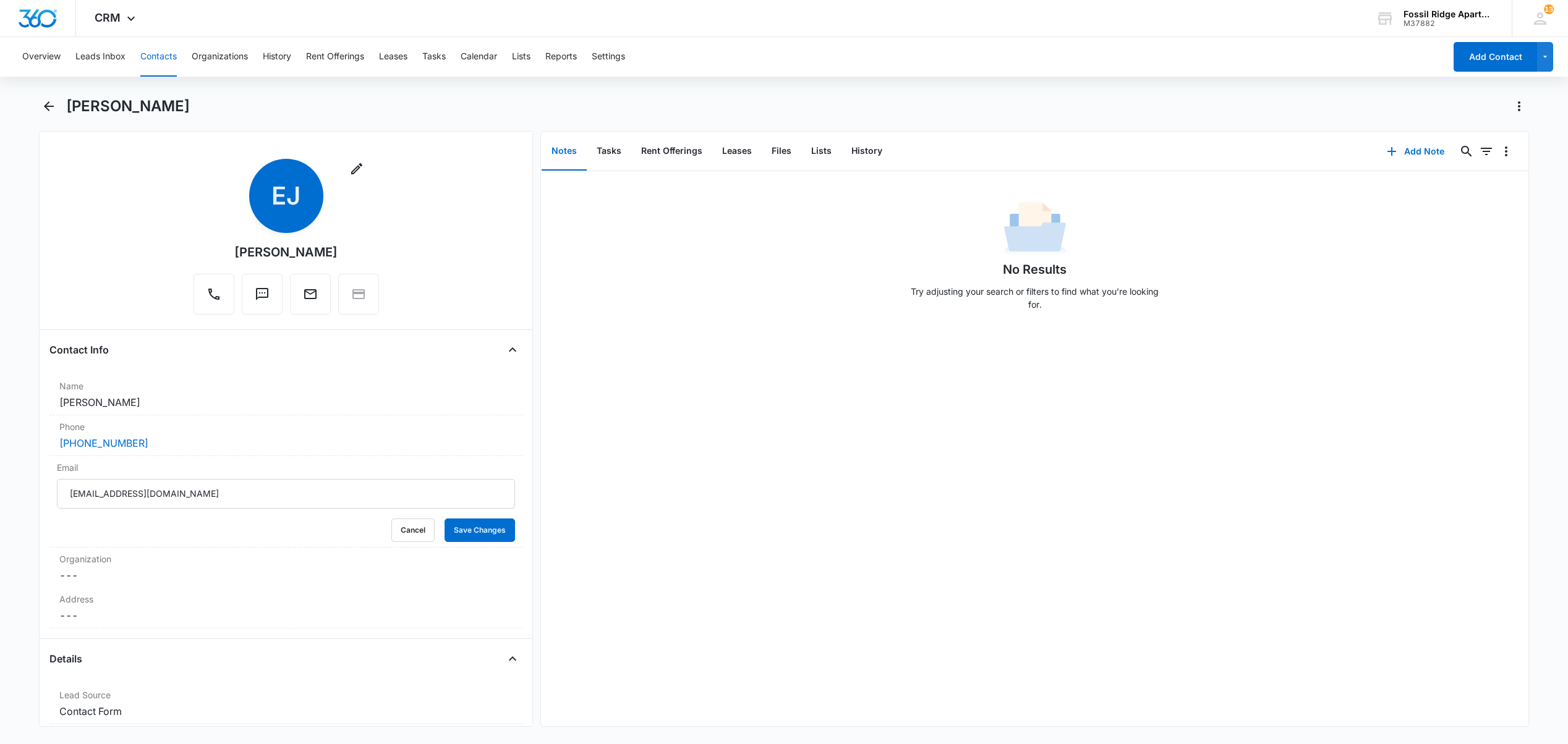
drag, startPoint x: 86, startPoint y: 233, endPoint x: 92, endPoint y: 224, distance: 10.8
click at [86, 233] on div "Remove [PERSON_NAME] [PERSON_NAME]" at bounding box center [286, 239] width 473 height 161
click at [144, 53] on button "Contacts" at bounding box center [158, 57] width 37 height 39
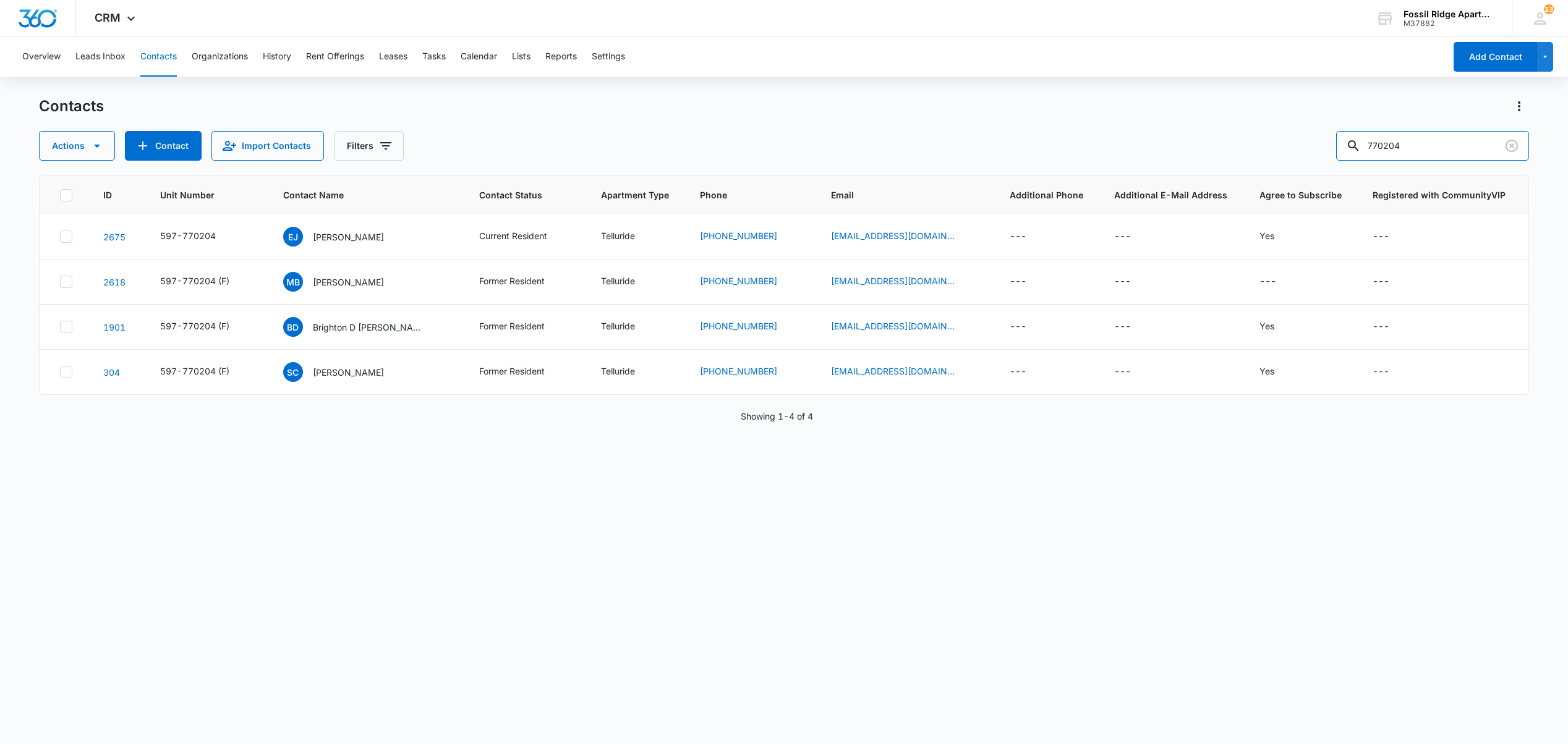
drag, startPoint x: 1382, startPoint y: 146, endPoint x: 1200, endPoint y: 126, distance: 183.1
click at [1232, 137] on div "Actions Contact Import Contacts Filters 770204" at bounding box center [783, 146] width 1489 height 30
type input "901303"
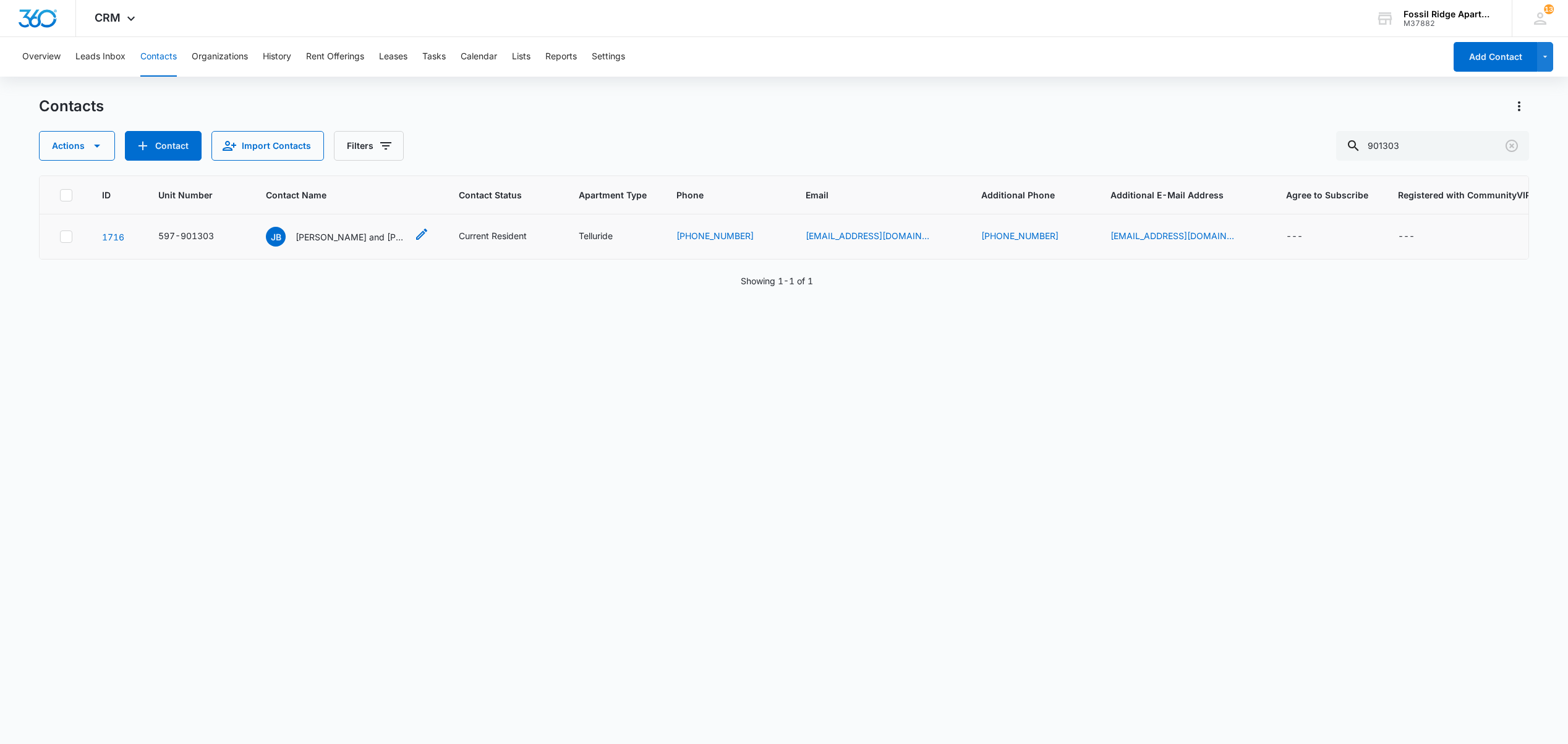
click at [344, 241] on p "[PERSON_NAME] and [PERSON_NAME]" at bounding box center [351, 237] width 111 height 13
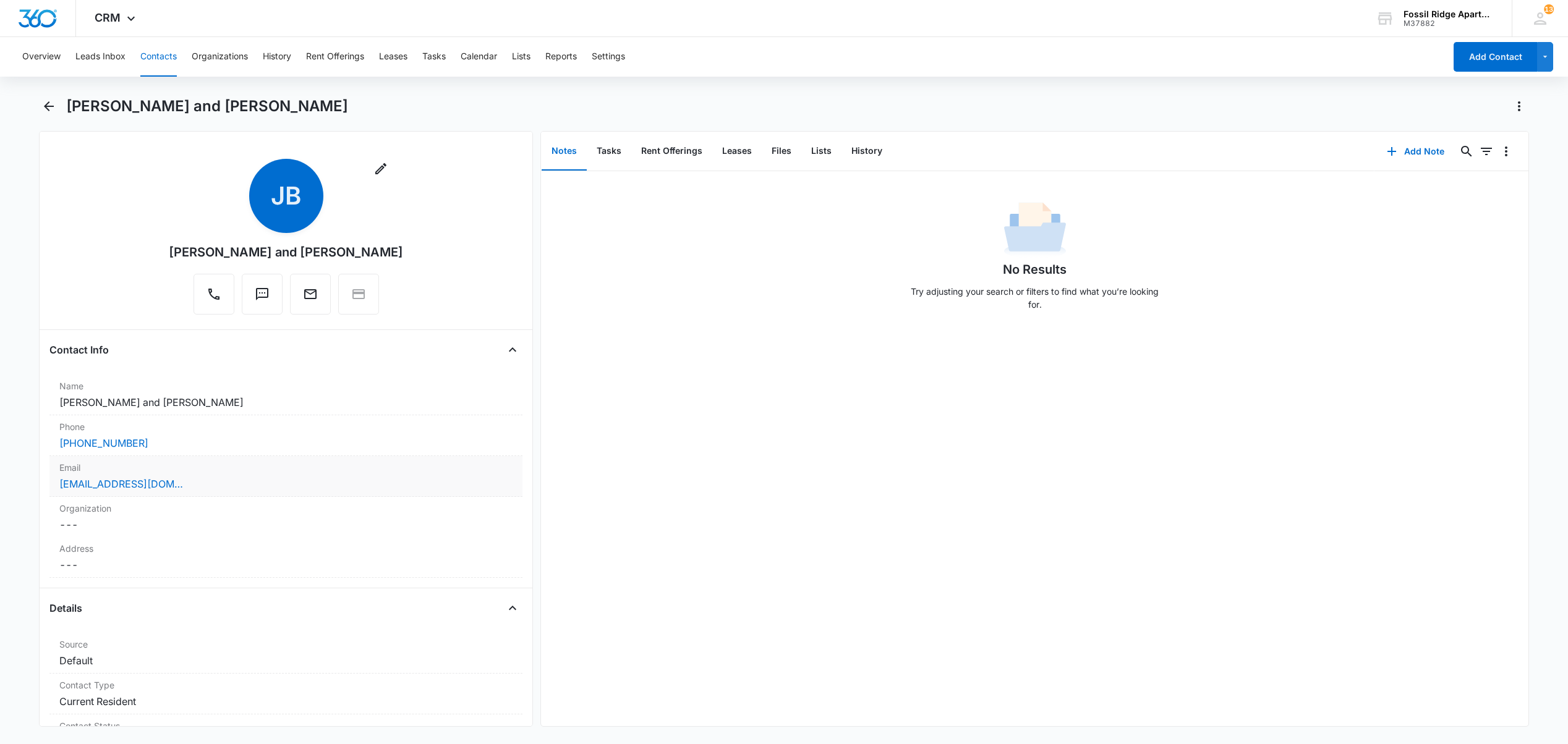
click at [184, 495] on div "Email Cancel Save Changes [EMAIL_ADDRESS][DOMAIN_NAME]" at bounding box center [286, 476] width 473 height 41
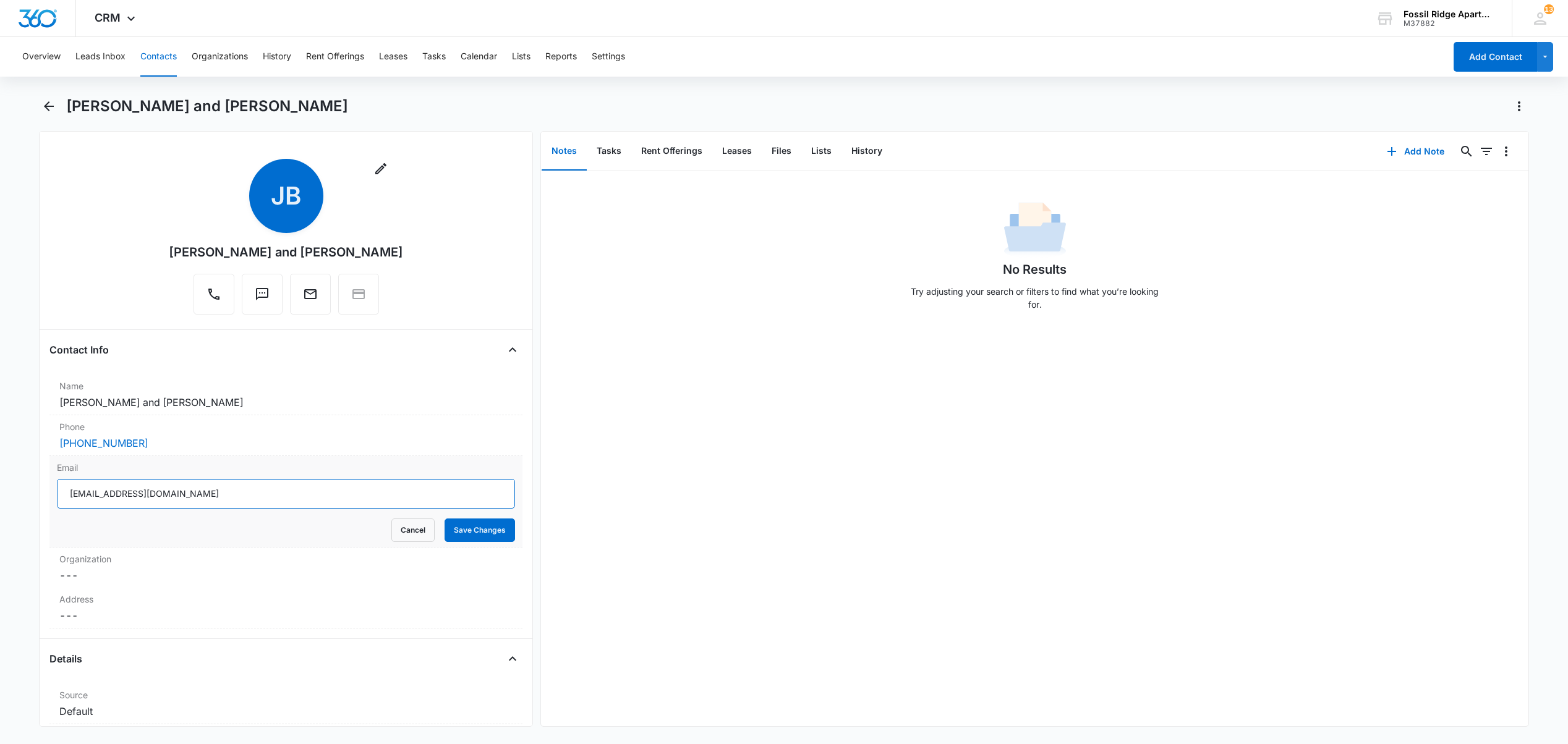
drag, startPoint x: 177, startPoint y: 499, endPoint x: 50, endPoint y: 490, distance: 127.3
click at [50, 490] on div "Email [EMAIL_ADDRESS][DOMAIN_NAME] Cancel Save Changes" at bounding box center [286, 502] width 473 height 92
click at [178, 497] on input "[EMAIL_ADDRESS][DOMAIN_NAME]" at bounding box center [285, 493] width 458 height 30
drag, startPoint x: 178, startPoint y: 497, endPoint x: 68, endPoint y: 488, distance: 110.4
click at [68, 488] on input "[EMAIL_ADDRESS][DOMAIN_NAME]" at bounding box center [285, 493] width 458 height 30
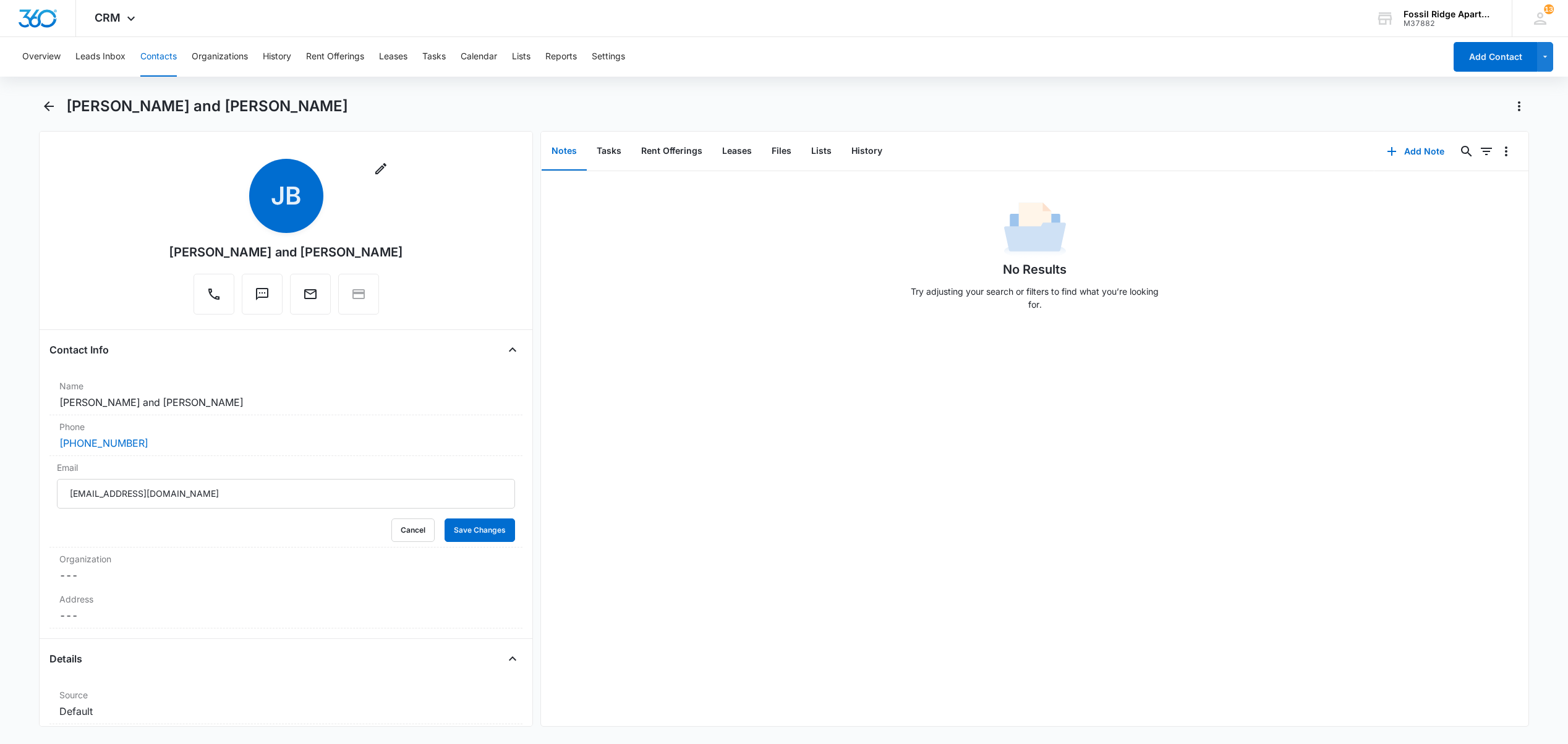
click at [166, 61] on button "Contacts" at bounding box center [158, 57] width 37 height 39
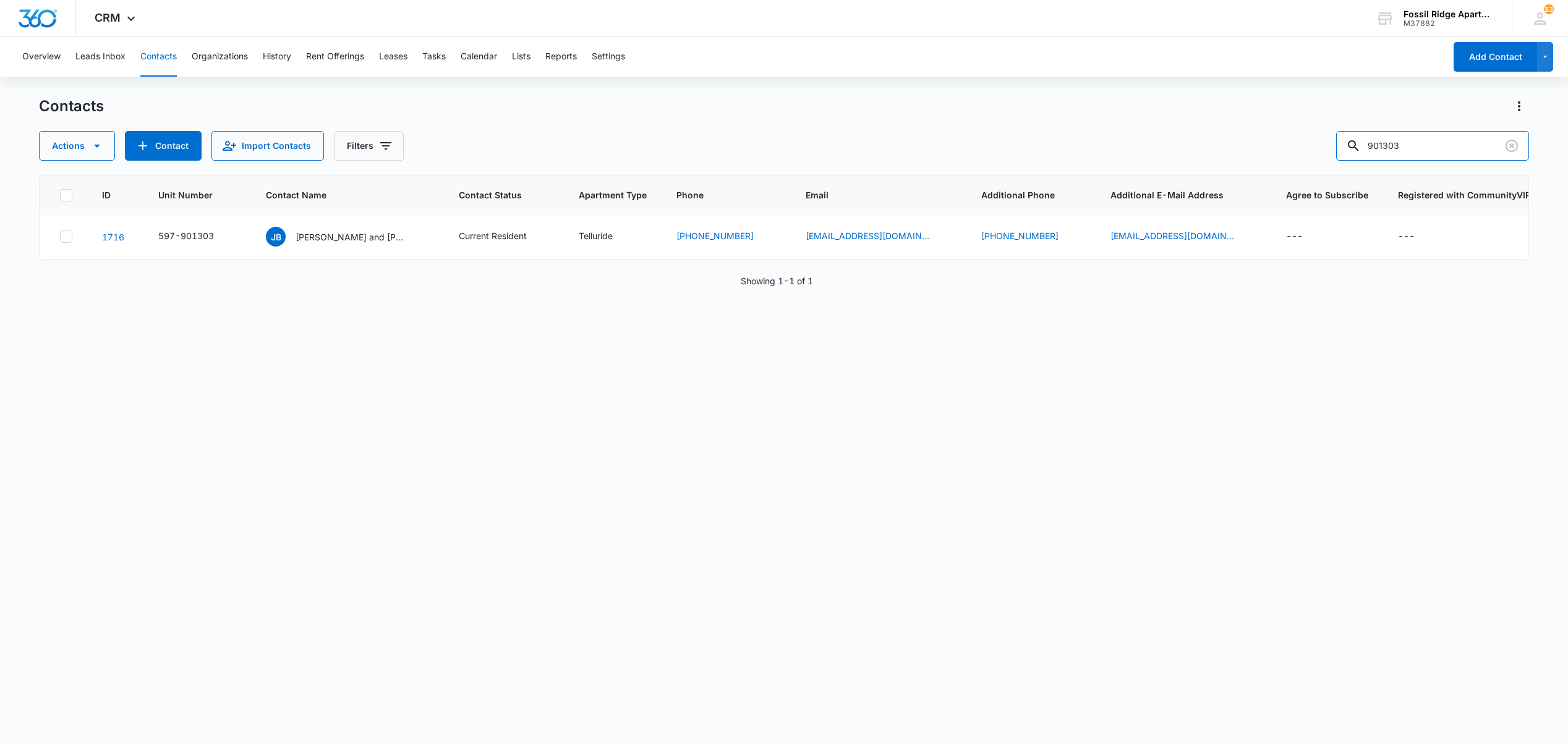
drag, startPoint x: 1423, startPoint y: 154, endPoint x: 1250, endPoint y: 150, distance: 173.0
click at [1252, 153] on div "Actions Contact Import Contacts Filters 901303" at bounding box center [783, 146] width 1489 height 30
type input "940306"
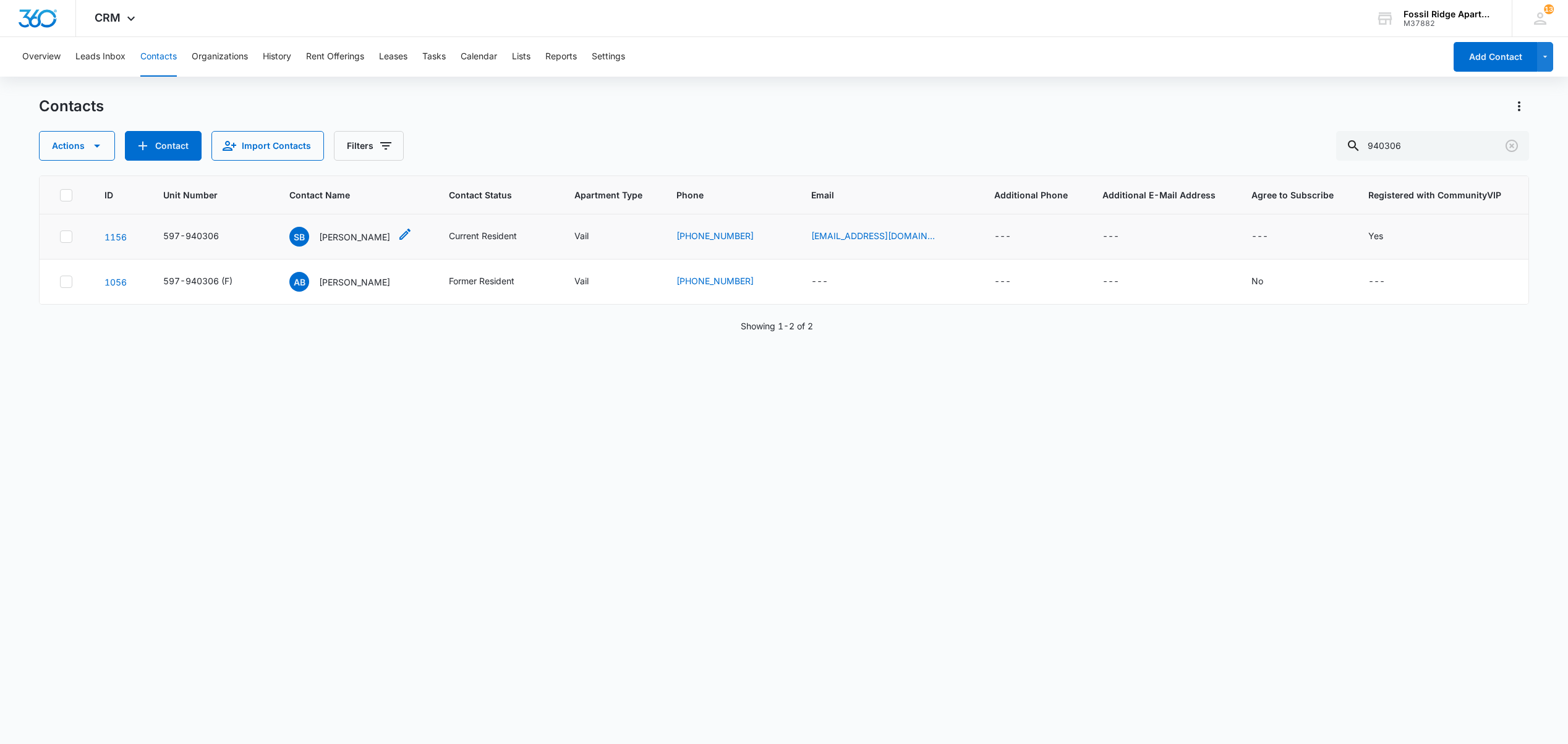
click at [359, 233] on p "[PERSON_NAME]" at bounding box center [354, 237] width 71 height 13
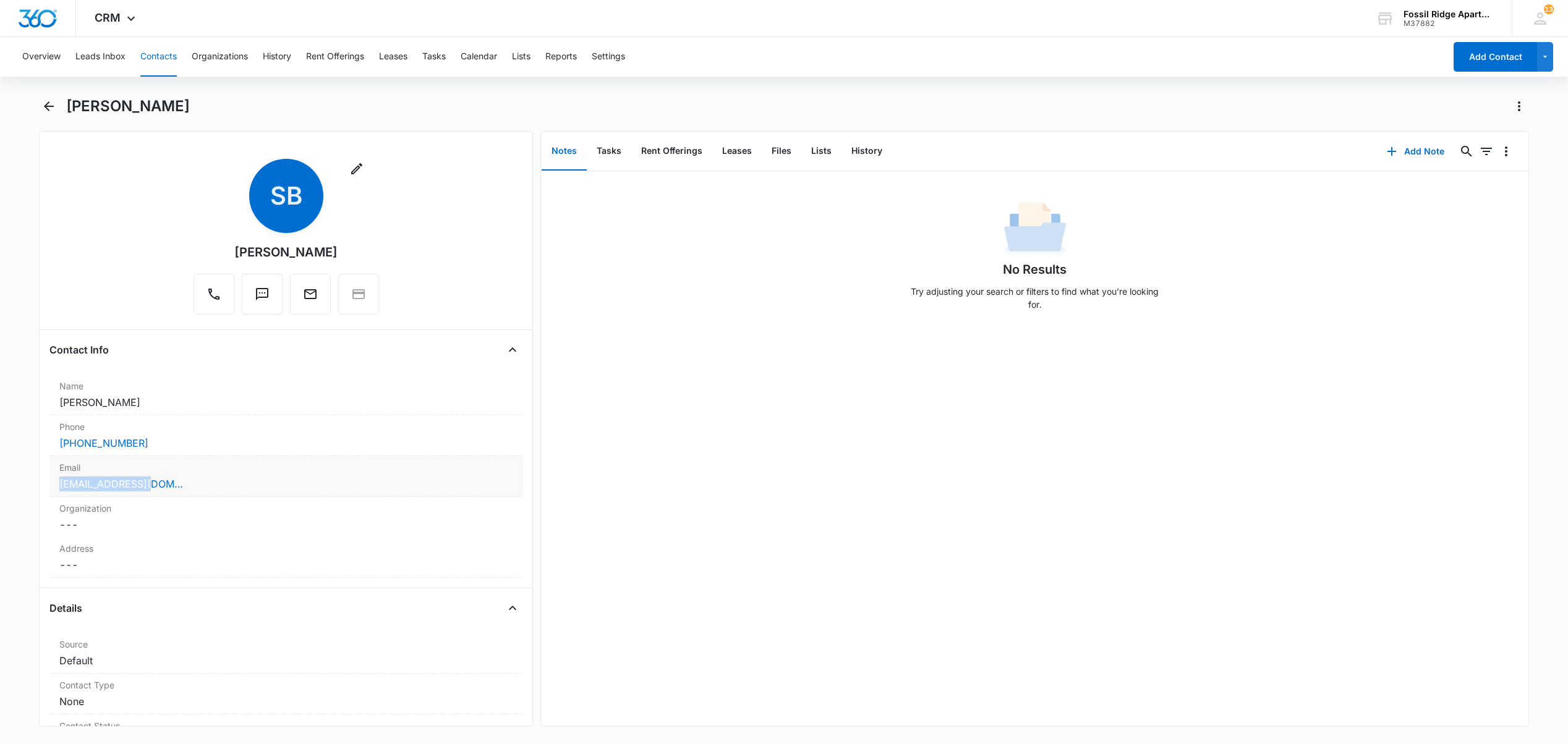
drag, startPoint x: 166, startPoint y: 490, endPoint x: 50, endPoint y: 488, distance: 116.0
click at [50, 488] on div "Email Cancel Save Changes [EMAIL_ADDRESS][DOMAIN_NAME]" at bounding box center [286, 476] width 473 height 41
copy link "[EMAIL_ADDRESS][DOMAIN_NAME]"
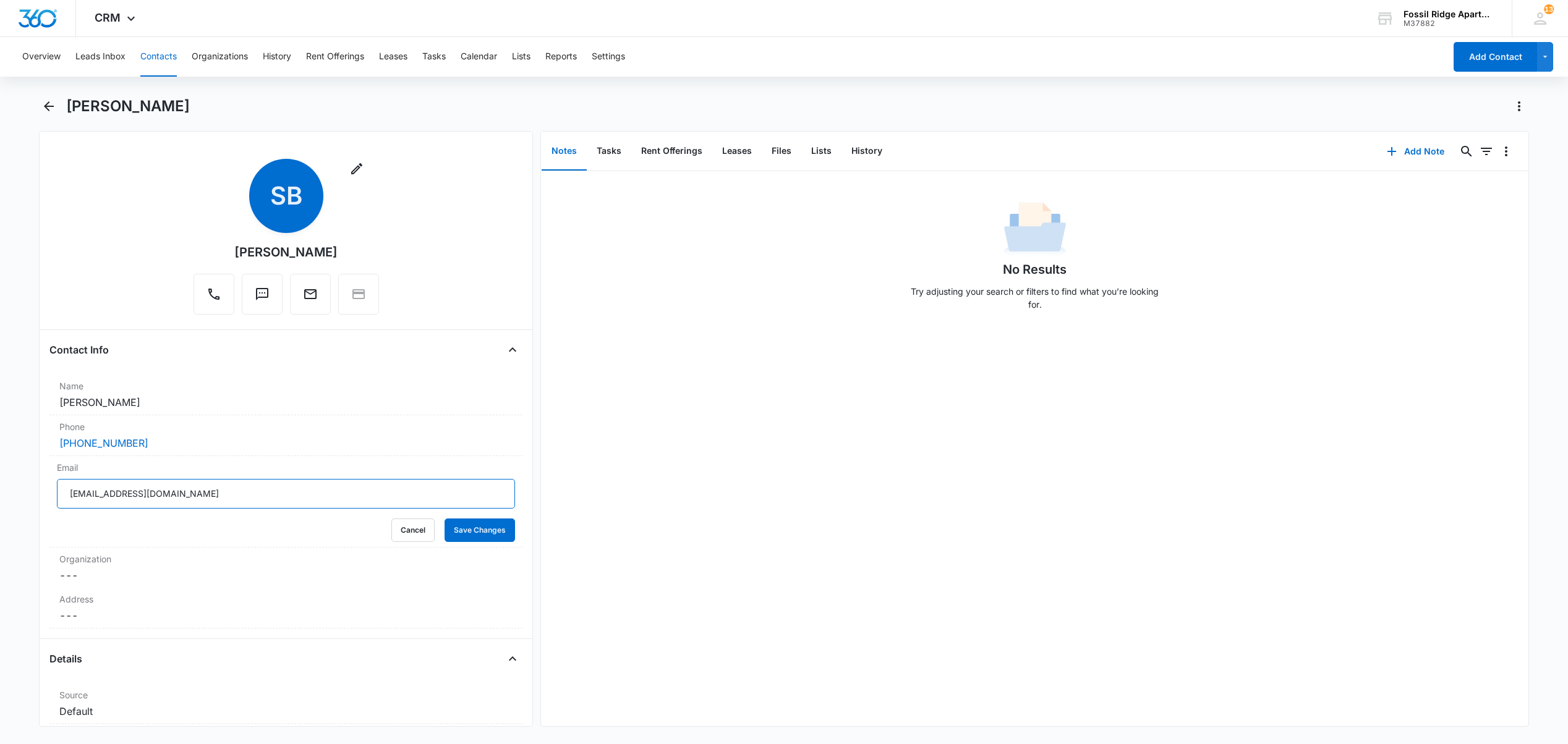
drag, startPoint x: 164, startPoint y: 493, endPoint x: 19, endPoint y: 509, distance: 145.9
click at [19, 509] on main "[PERSON_NAME] Remove SB [PERSON_NAME] Contact Info Name Cancel Save Changes [PE…" at bounding box center [784, 419] width 1568 height 645
click at [391, 537] on button "Cancel" at bounding box center [413, 530] width 43 height 23
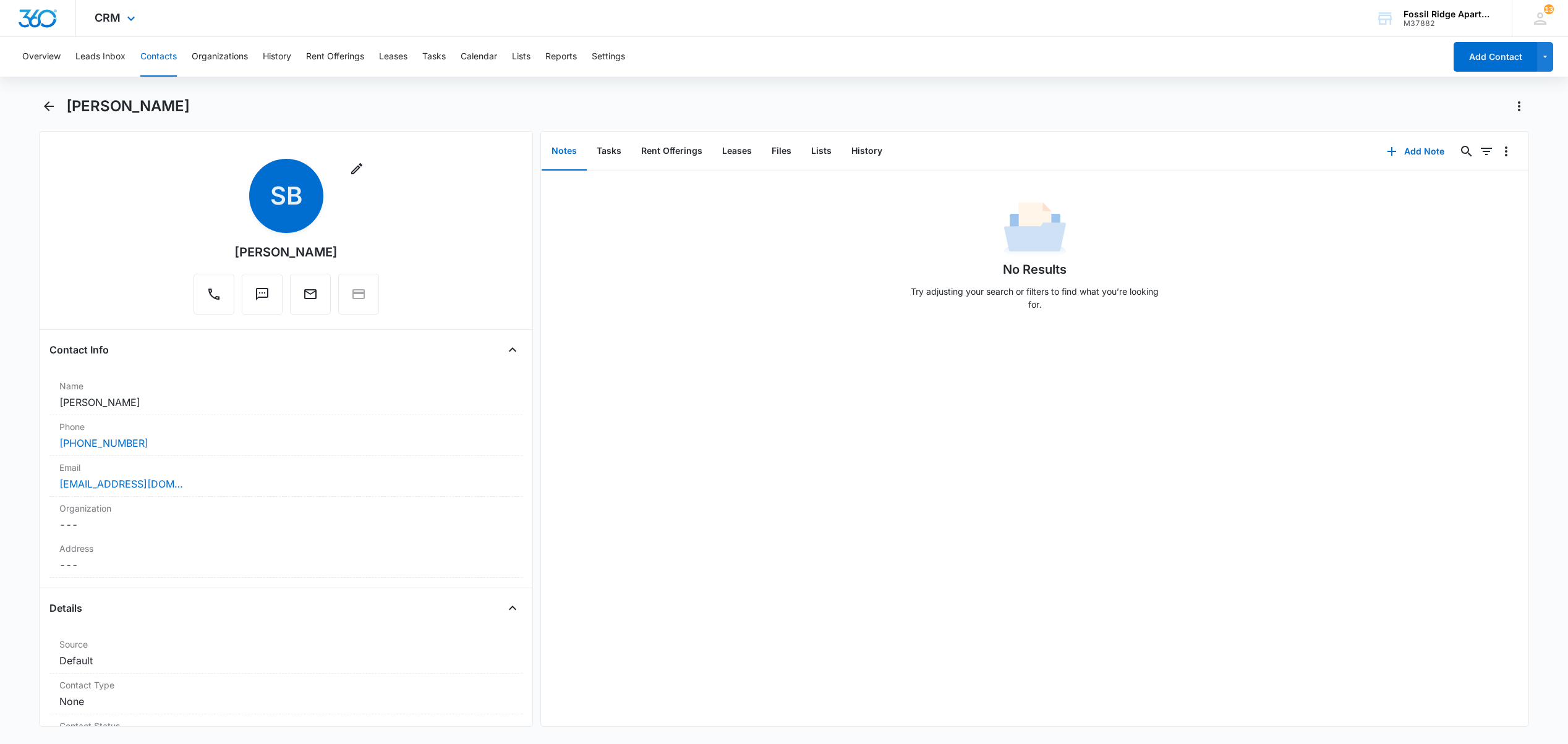
click at [1000, 3] on div "CRM Apps Reputation Websites Forms CRM Email Social POS Content Ads Intelligenc…" at bounding box center [784, 19] width 1568 height 37
click at [777, 735] on div "[PERSON_NAME] Remove SB [PERSON_NAME] Contact Info Name Cancel Save Changes [PE…" at bounding box center [783, 419] width 1489 height 645
click at [164, 57] on button "Contacts" at bounding box center [158, 57] width 37 height 39
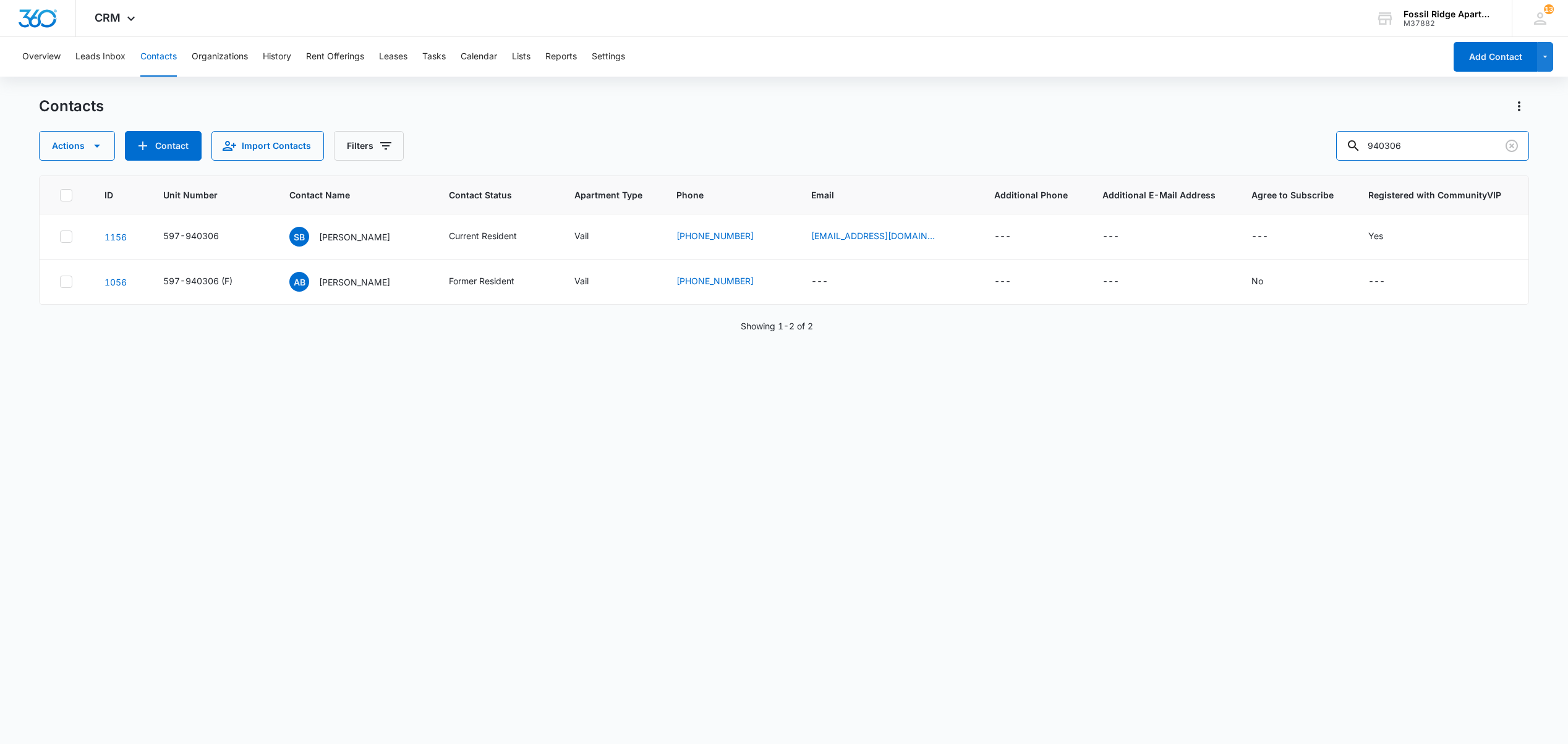
drag, startPoint x: 1319, startPoint y: 146, endPoint x: 1140, endPoint y: 117, distance: 181.3
click at [1161, 133] on div "Actions Contact Import Contacts Filters 940306" at bounding box center [783, 146] width 1489 height 30
drag, startPoint x: 1424, startPoint y: 149, endPoint x: 1105, endPoint y: 152, distance: 319.0
click at [1105, 150] on div "Actions Contact Import Contacts Filters 940306" at bounding box center [783, 146] width 1489 height 30
type input "981305"
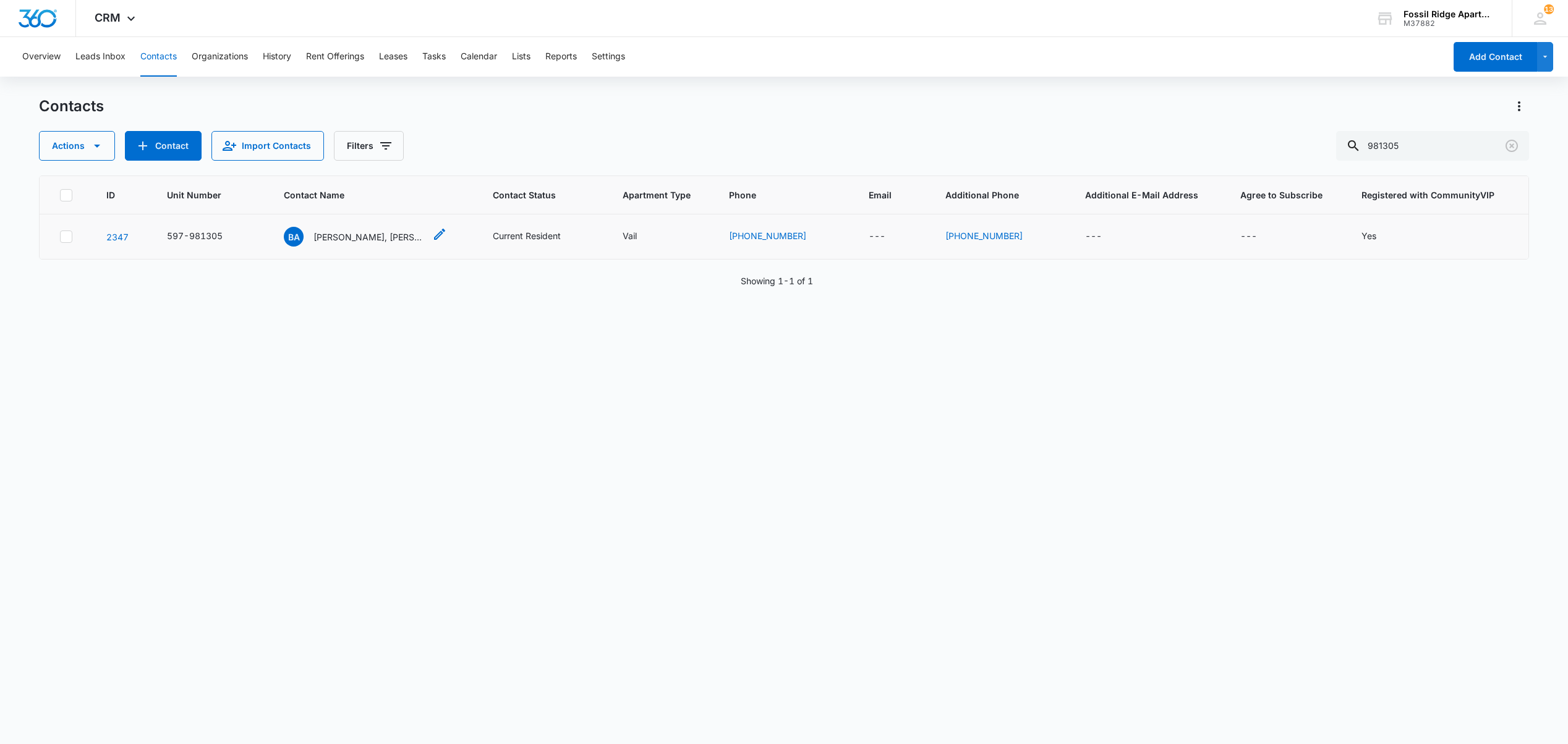
click at [337, 237] on p "[PERSON_NAME], [PERSON_NAME]" at bounding box center [369, 237] width 111 height 13
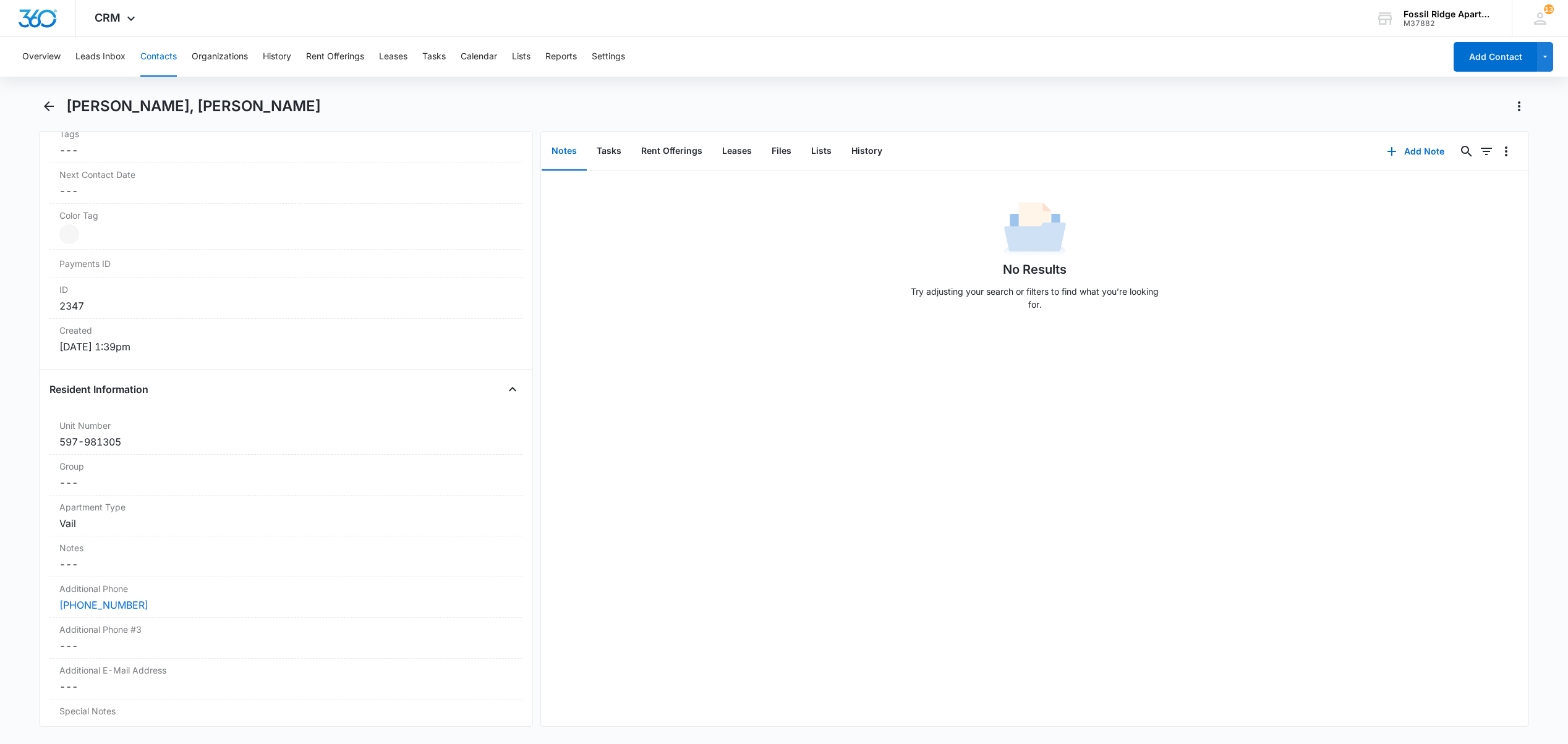
scroll to position [708, 0]
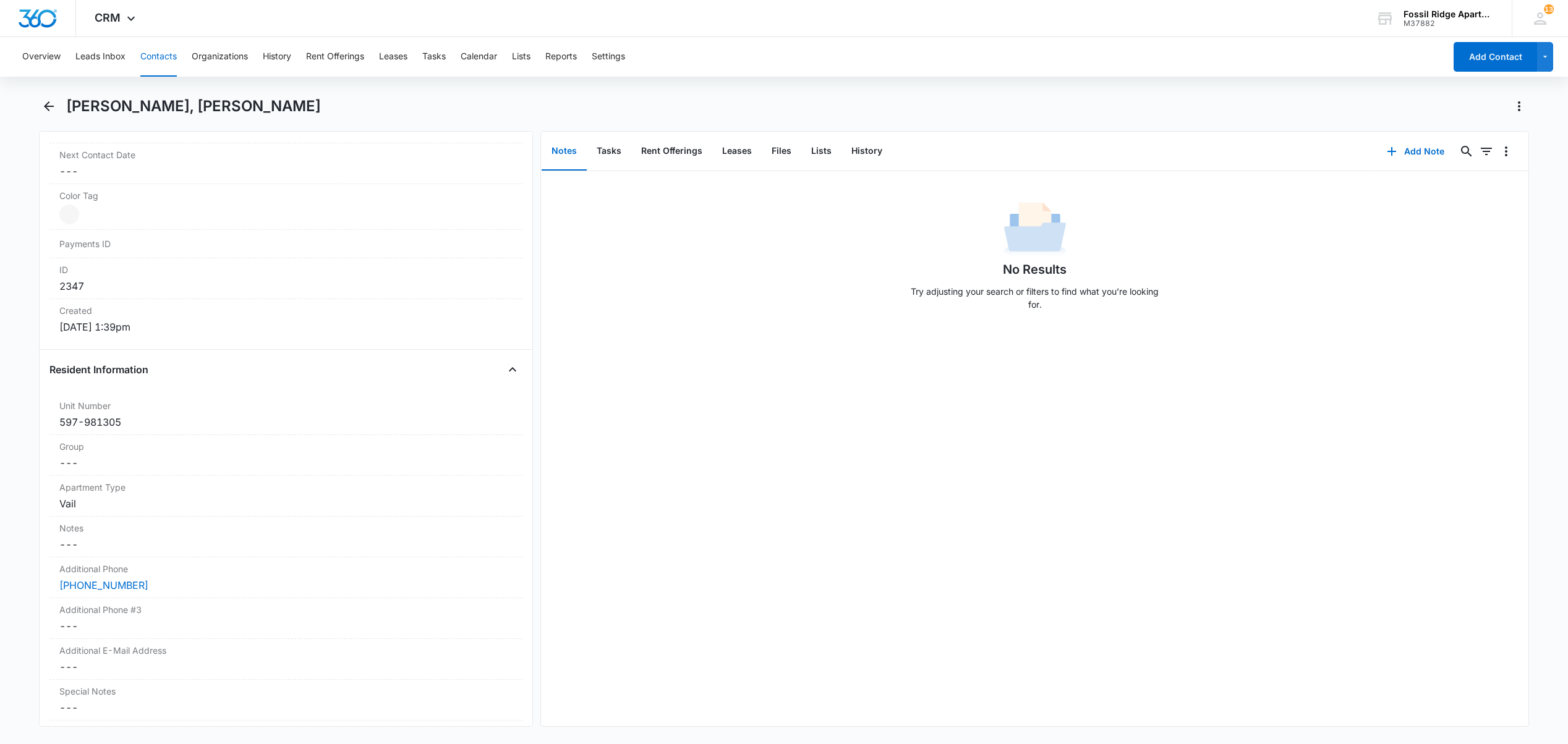
click at [166, 57] on button "Contacts" at bounding box center [158, 57] width 37 height 39
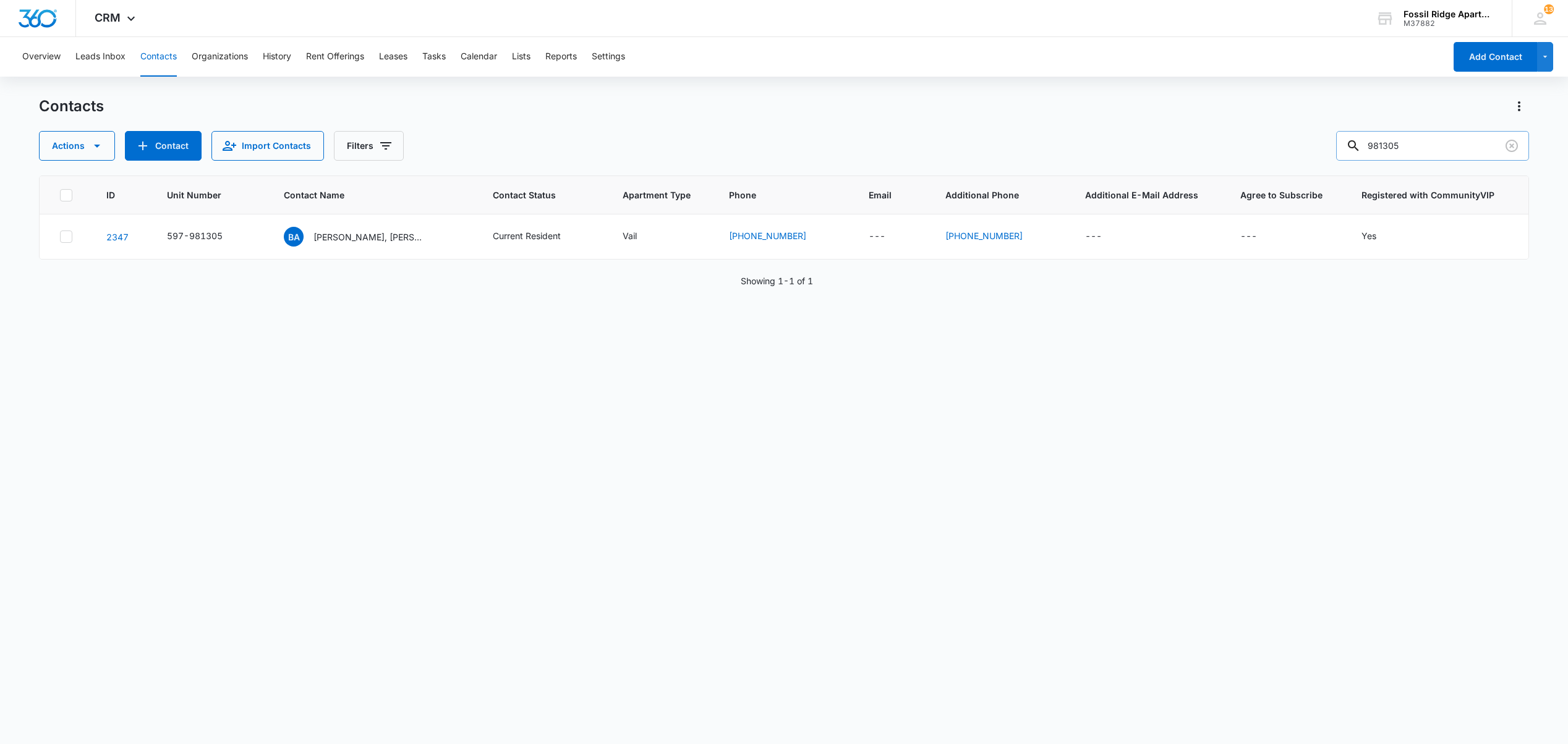
drag, startPoint x: 1398, startPoint y: 153, endPoint x: 1381, endPoint y: 158, distance: 17.7
click at [1378, 155] on input "981305" at bounding box center [1432, 146] width 193 height 30
type input "940202"
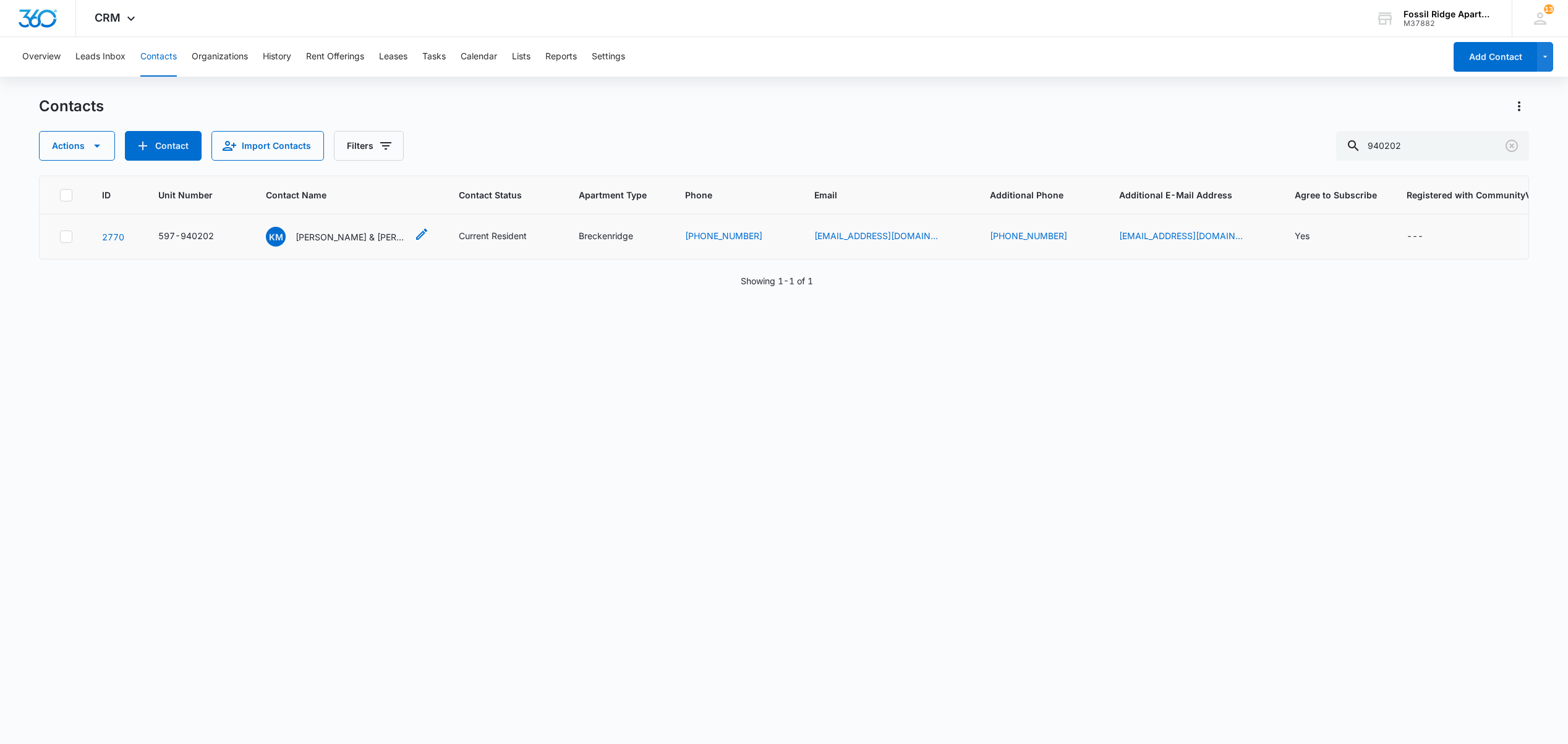
drag, startPoint x: 324, startPoint y: 235, endPoint x: 317, endPoint y: 239, distance: 8.1
click at [324, 233] on p "[PERSON_NAME] & [PERSON_NAME]" at bounding box center [351, 237] width 111 height 13
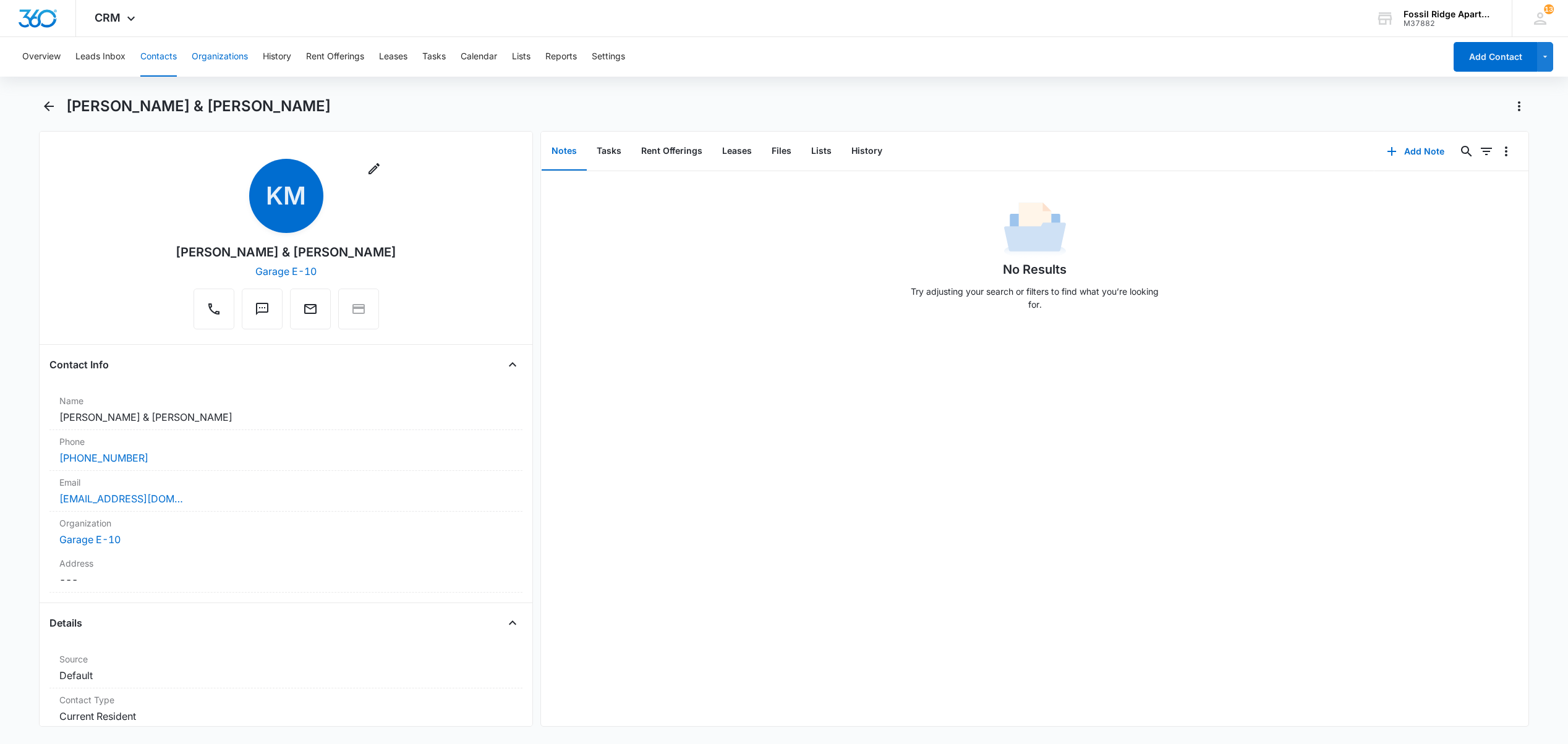
click at [213, 53] on button "Organizations" at bounding box center [220, 57] width 56 height 39
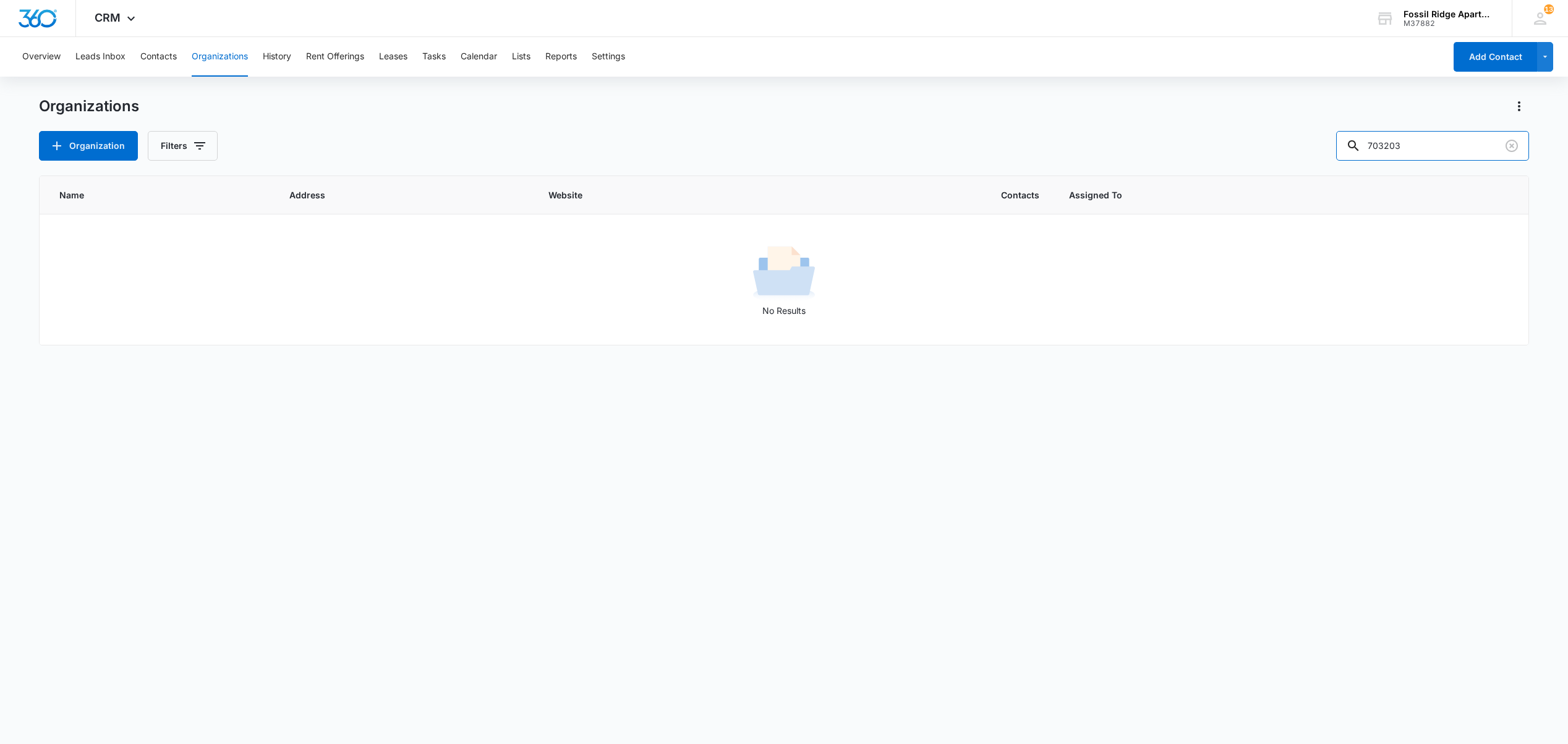
drag, startPoint x: 1420, startPoint y: 141, endPoint x: 1255, endPoint y: 152, distance: 165.4
click at [1255, 152] on div "Organization Filters 703203" at bounding box center [783, 146] width 1489 height 30
type input "981305"
drag, startPoint x: 1422, startPoint y: 150, endPoint x: 1243, endPoint y: 153, distance: 179.0
click at [1257, 152] on div "Organization Filters 981305" at bounding box center [783, 146] width 1489 height 30
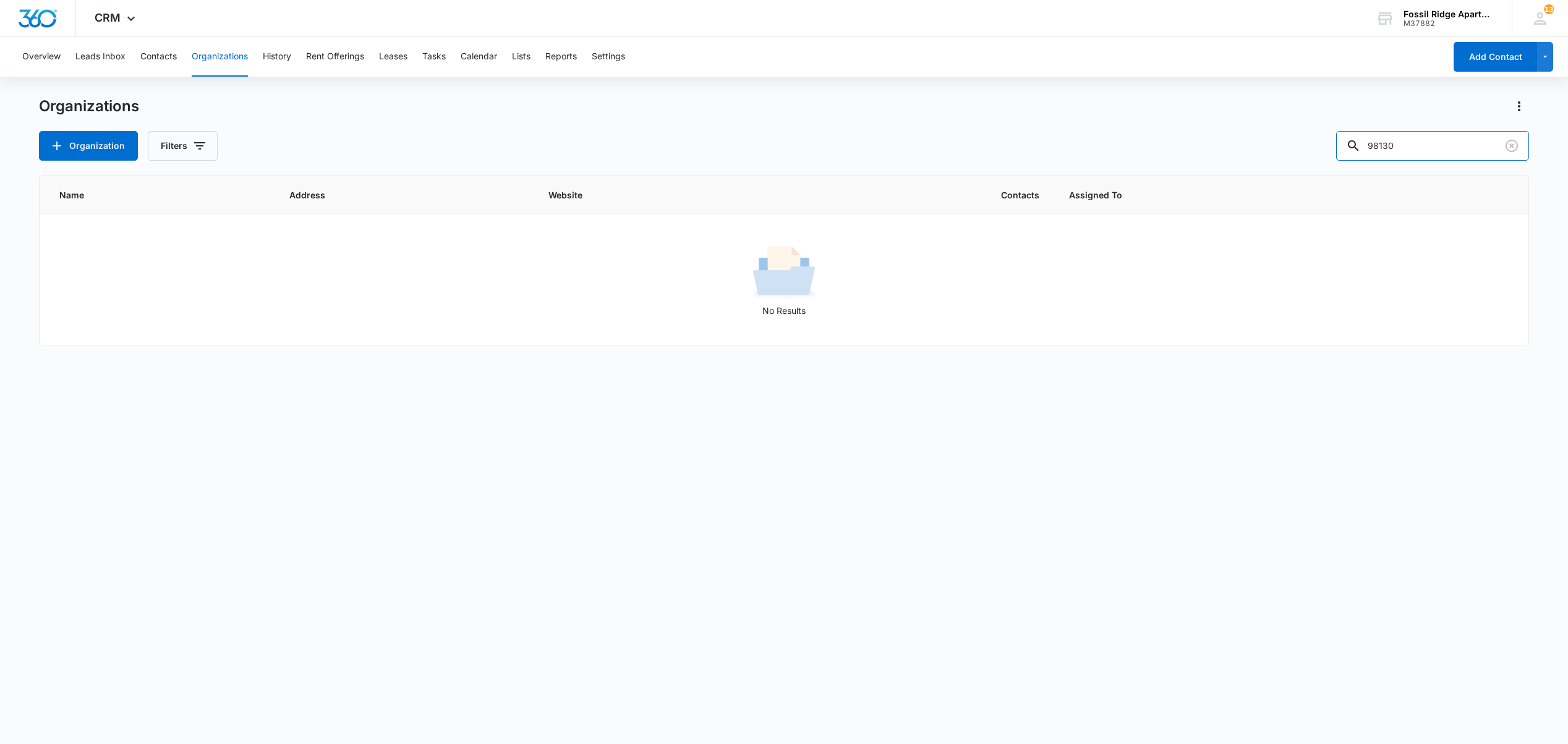
type input "981305"
click at [1429, 147] on input "981305" at bounding box center [1432, 146] width 193 height 30
click at [213, 50] on button "Organizations" at bounding box center [220, 57] width 56 height 39
drag, startPoint x: 1420, startPoint y: 144, endPoint x: 1101, endPoint y: 159, distance: 319.4
click at [1101, 159] on div "Organization Filters 981305" at bounding box center [783, 146] width 1489 height 30
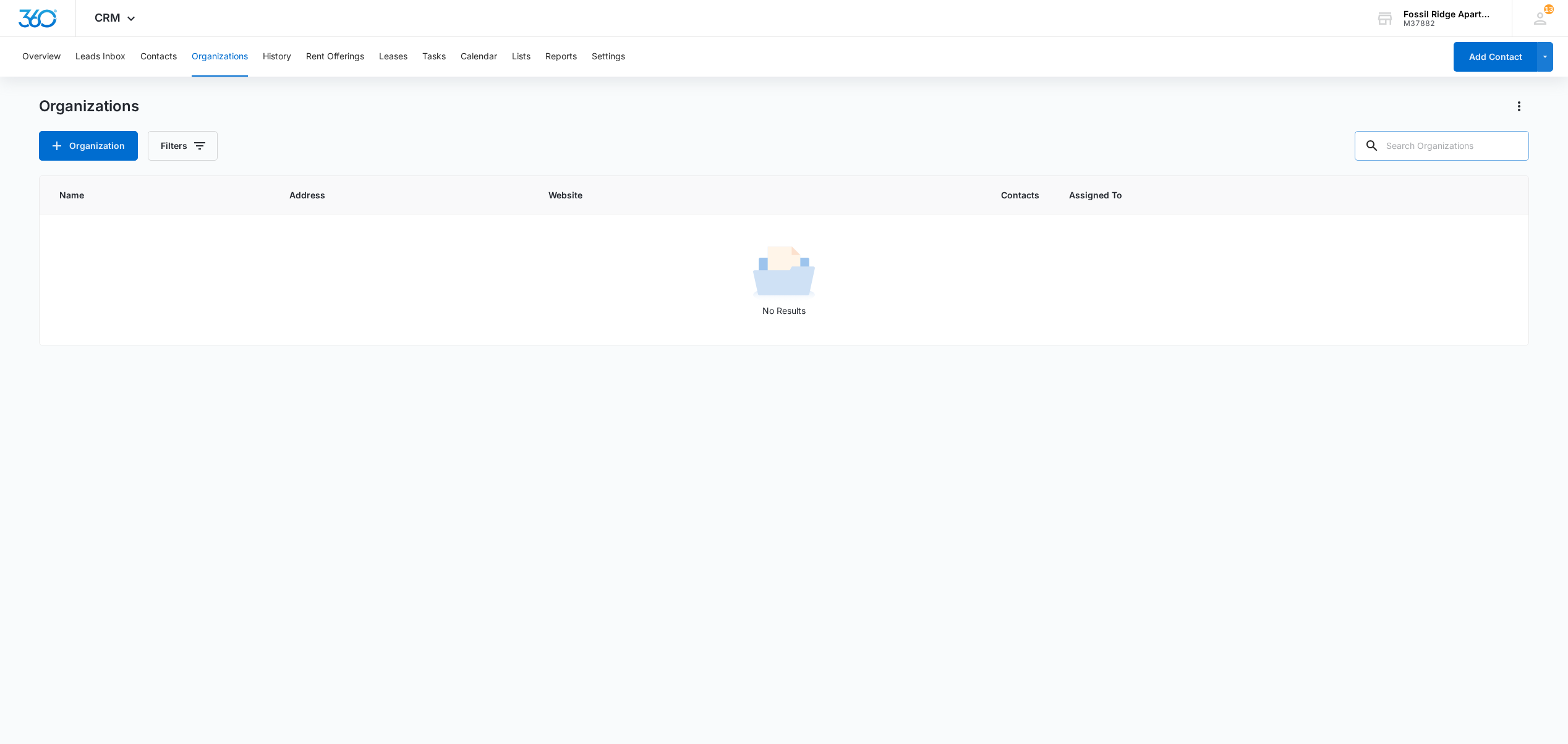
click at [1475, 149] on input "text" at bounding box center [1442, 146] width 174 height 30
type input "981305"
